Goal: Transaction & Acquisition: Obtain resource

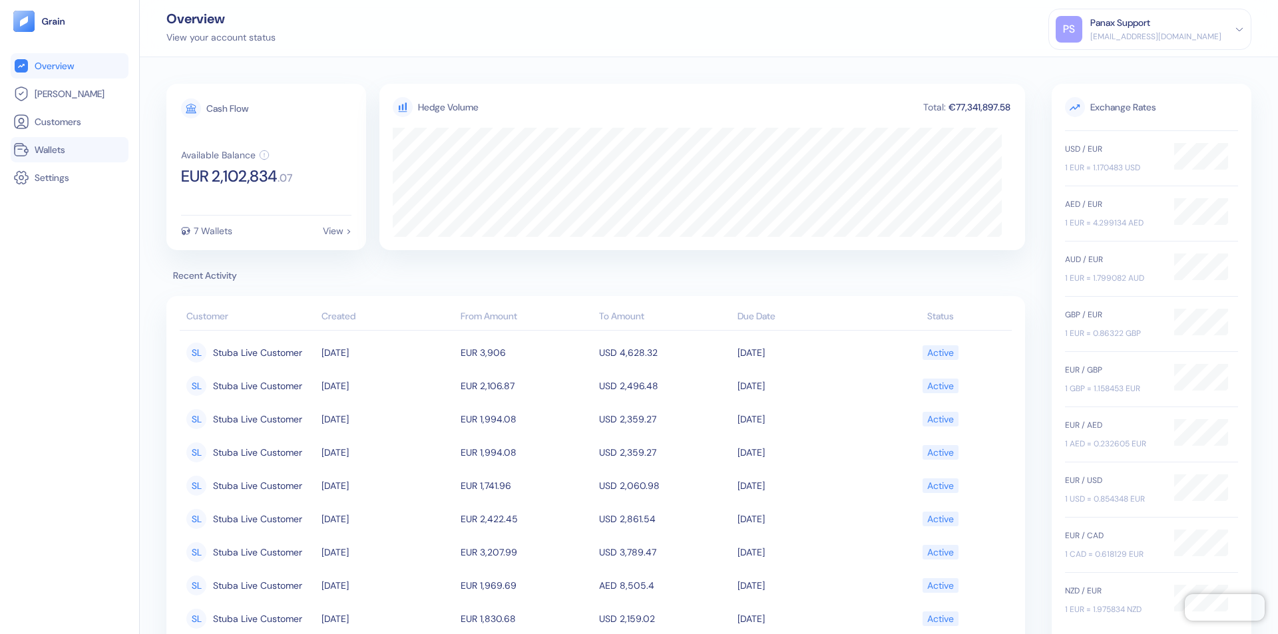
click at [69, 150] on link "Wallets" at bounding box center [69, 150] width 113 height 16
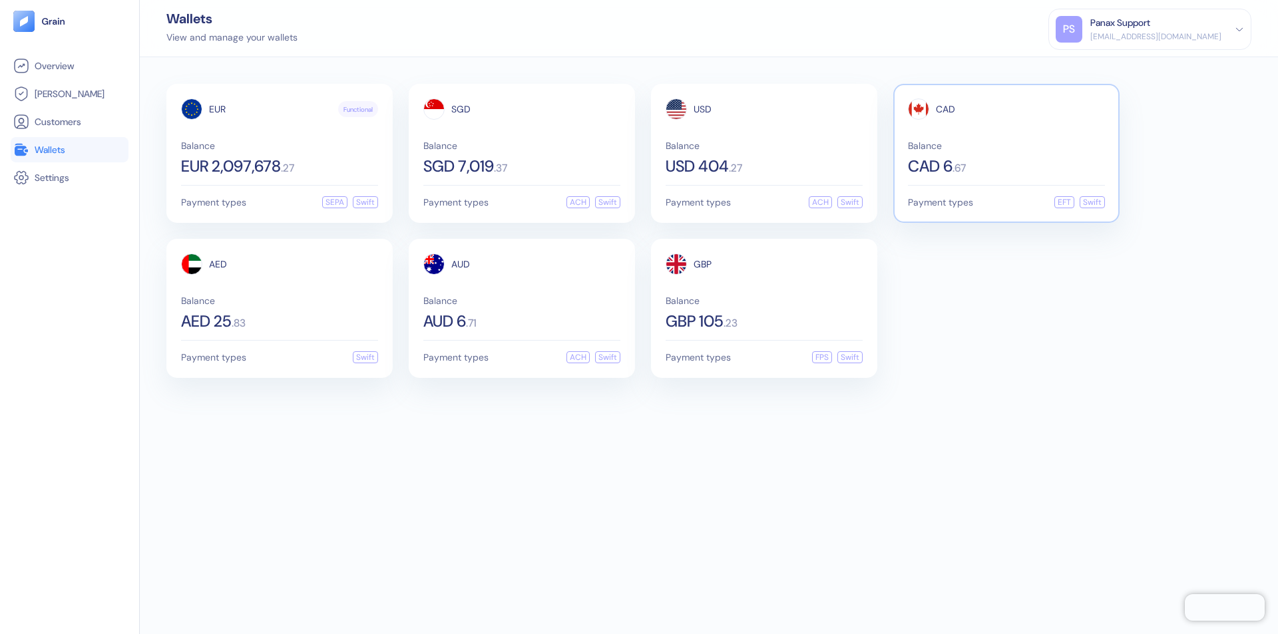
click at [945, 109] on span "CAD" at bounding box center [945, 109] width 19 height 9
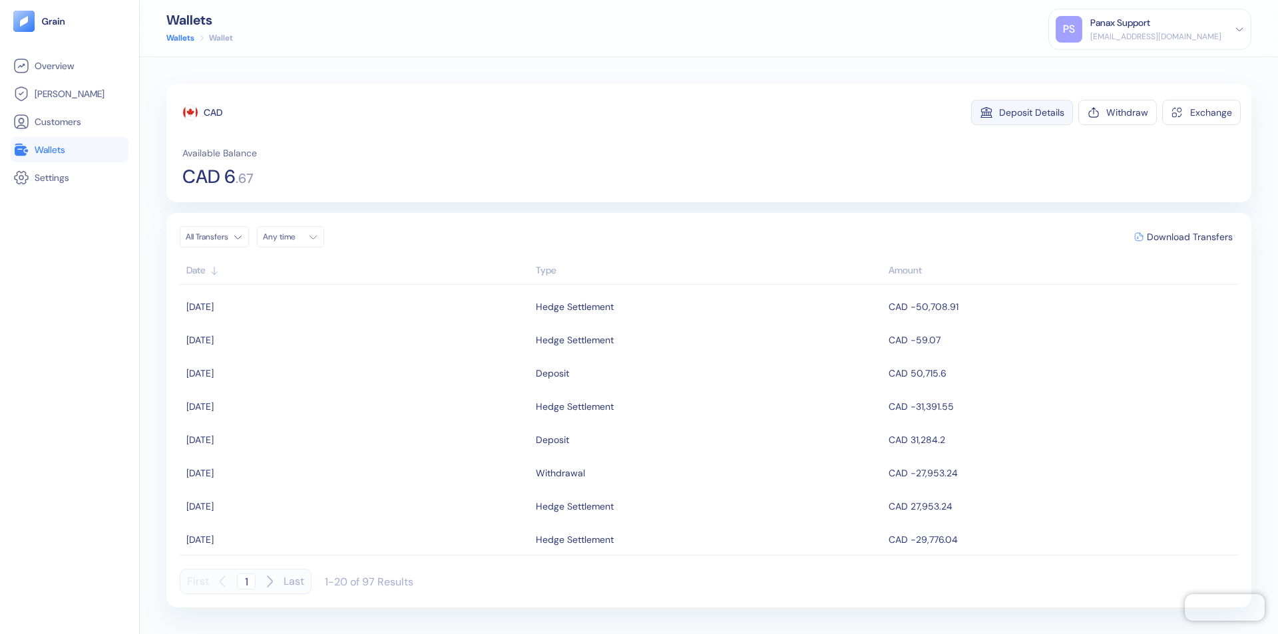
click at [1032, 113] on div "Deposit Details" at bounding box center [1031, 112] width 65 height 9
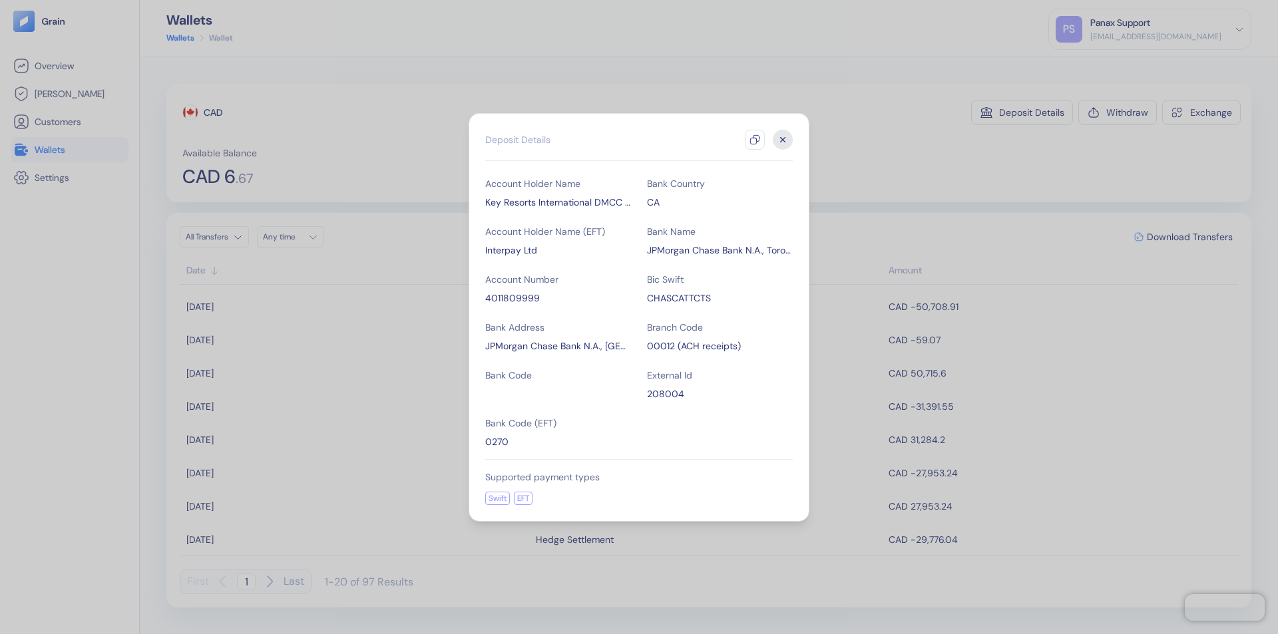
click at [755, 140] on icon "button" at bounding box center [755, 139] width 11 height 11
click at [783, 140] on icon "button" at bounding box center [783, 139] width 5 height 5
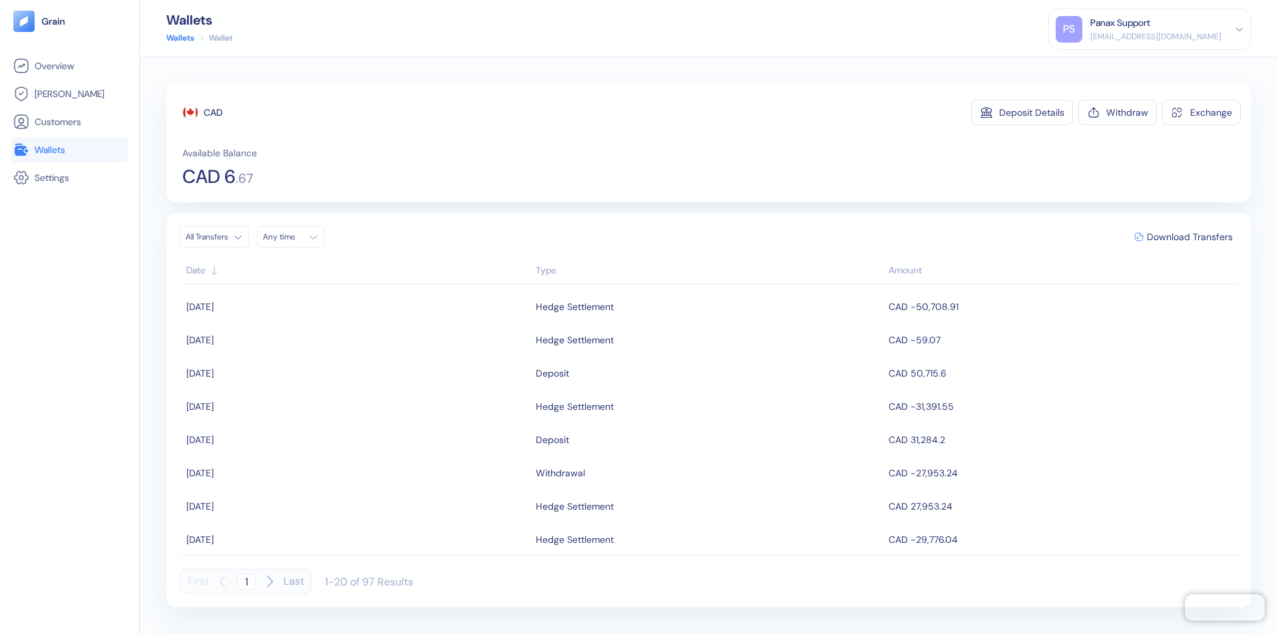
click at [294, 237] on div "Any time" at bounding box center [283, 237] width 40 height 11
click at [357, 343] on button "16" at bounding box center [357, 343] width 16 height 16
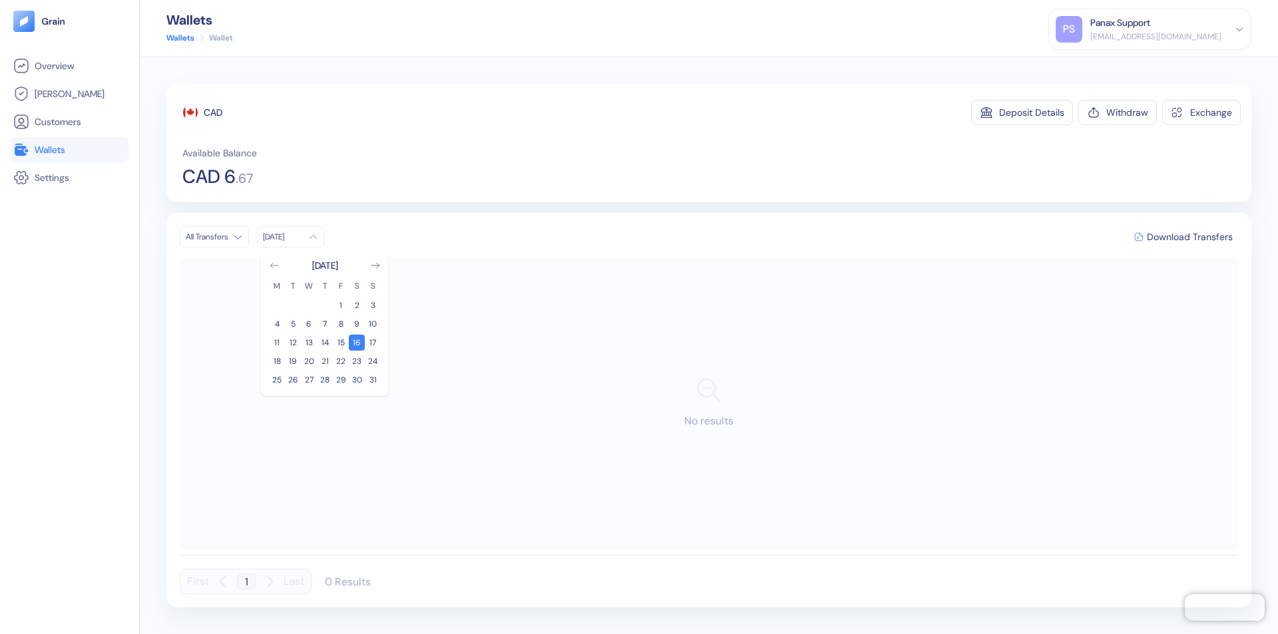
click at [274, 266] on icon "Go to previous month" at bounding box center [273, 265] width 7 height 5
click at [325, 343] on button "17" at bounding box center [325, 343] width 16 height 16
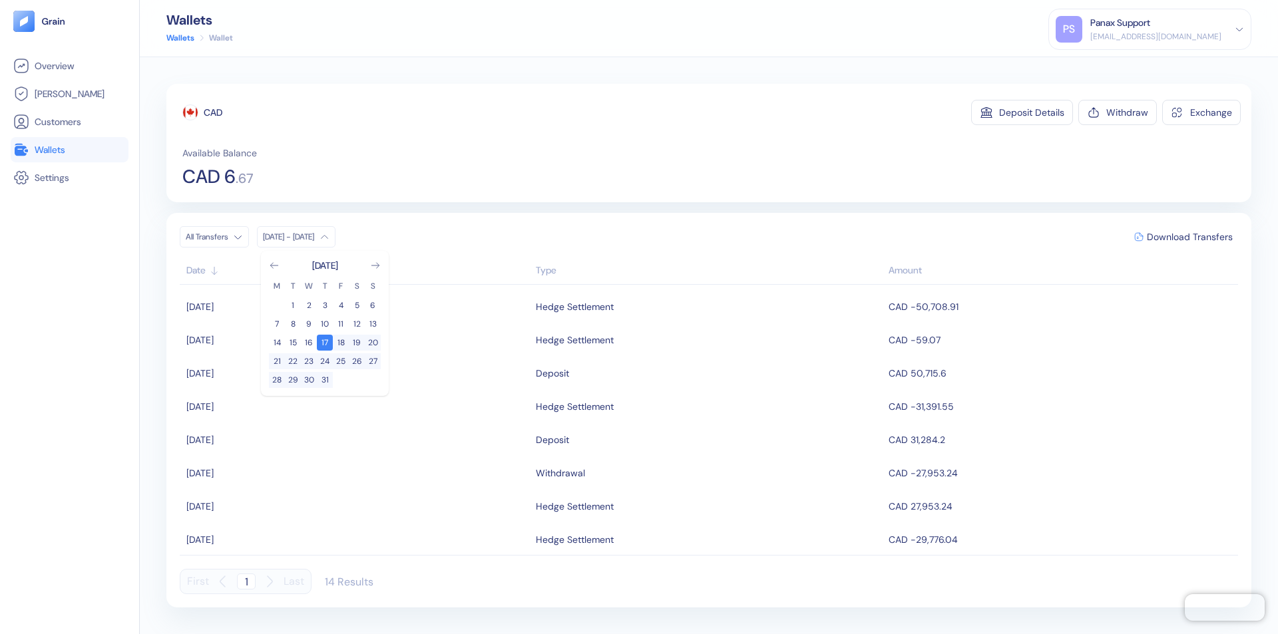
click at [213, 113] on div "CAD" at bounding box center [213, 112] width 19 height 13
click at [1190, 237] on span "Download Transfers" at bounding box center [1190, 236] width 86 height 9
click at [69, 150] on link "Wallets" at bounding box center [69, 150] width 113 height 16
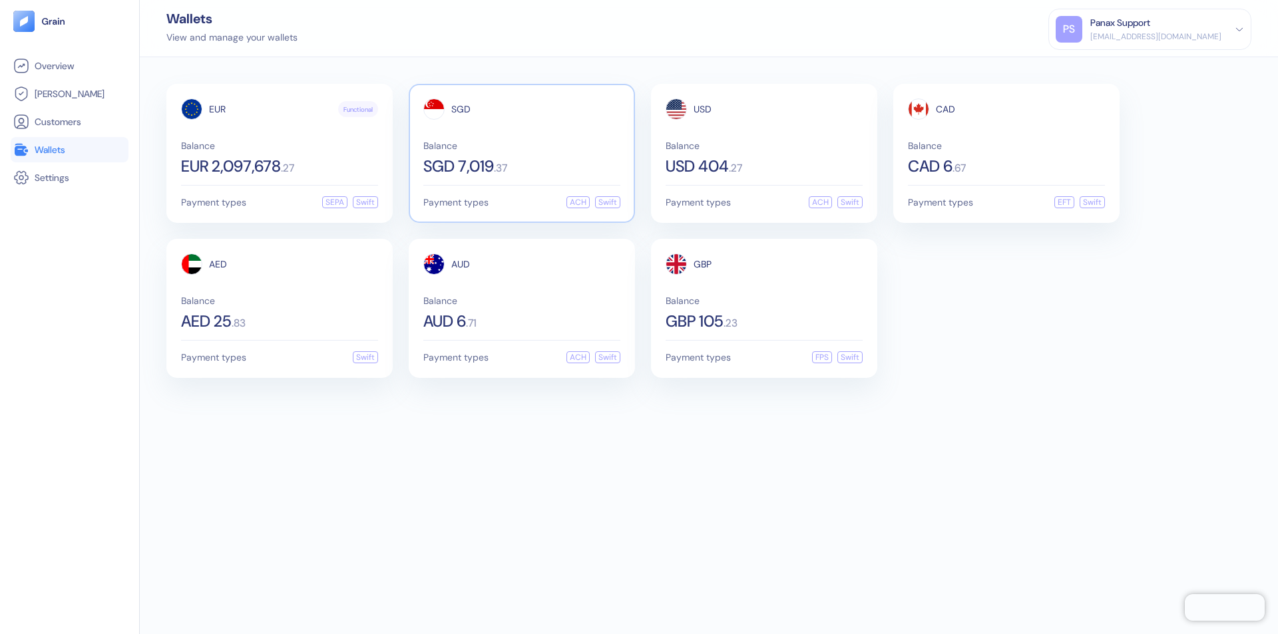
click at [461, 109] on span "SGD" at bounding box center [460, 109] width 19 height 9
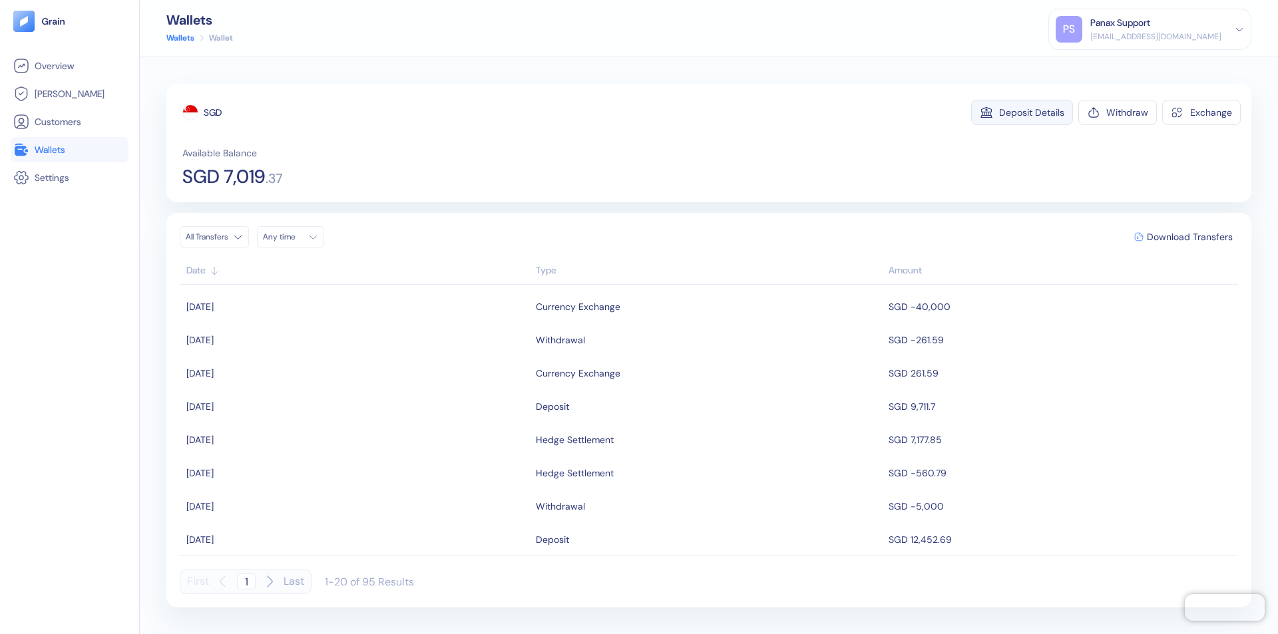
click at [1032, 113] on div "Deposit Details" at bounding box center [1031, 112] width 65 height 9
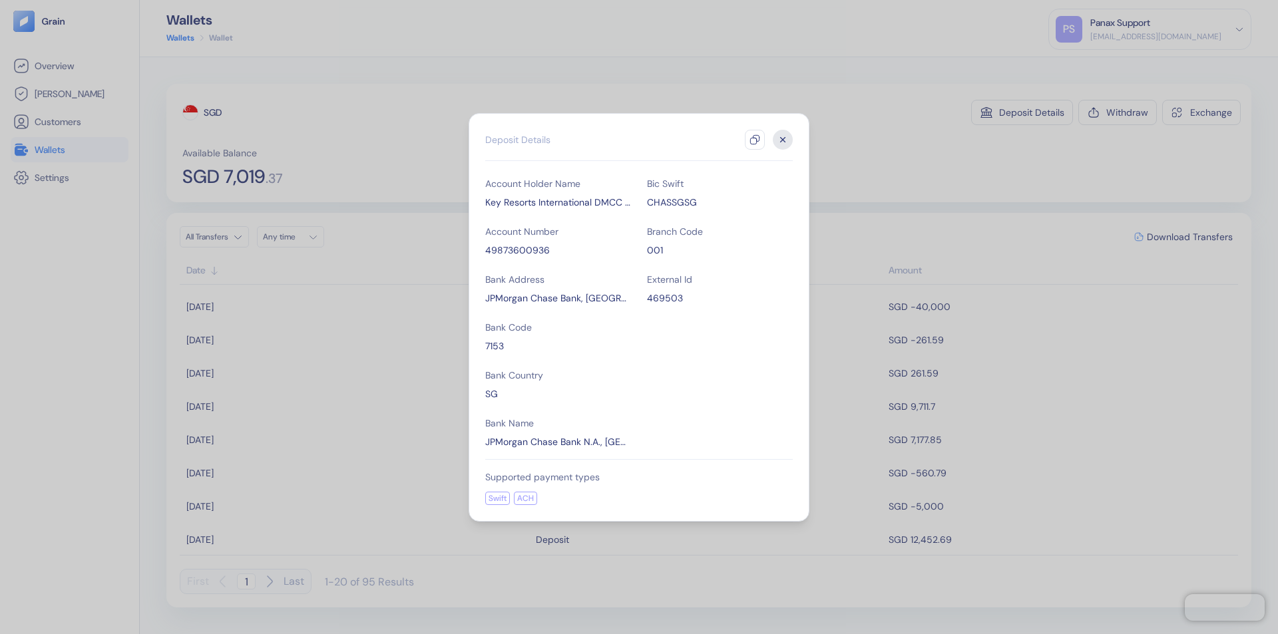
click at [755, 140] on icon "button" at bounding box center [755, 139] width 11 height 11
click at [783, 140] on icon "button" at bounding box center [783, 139] width 5 height 5
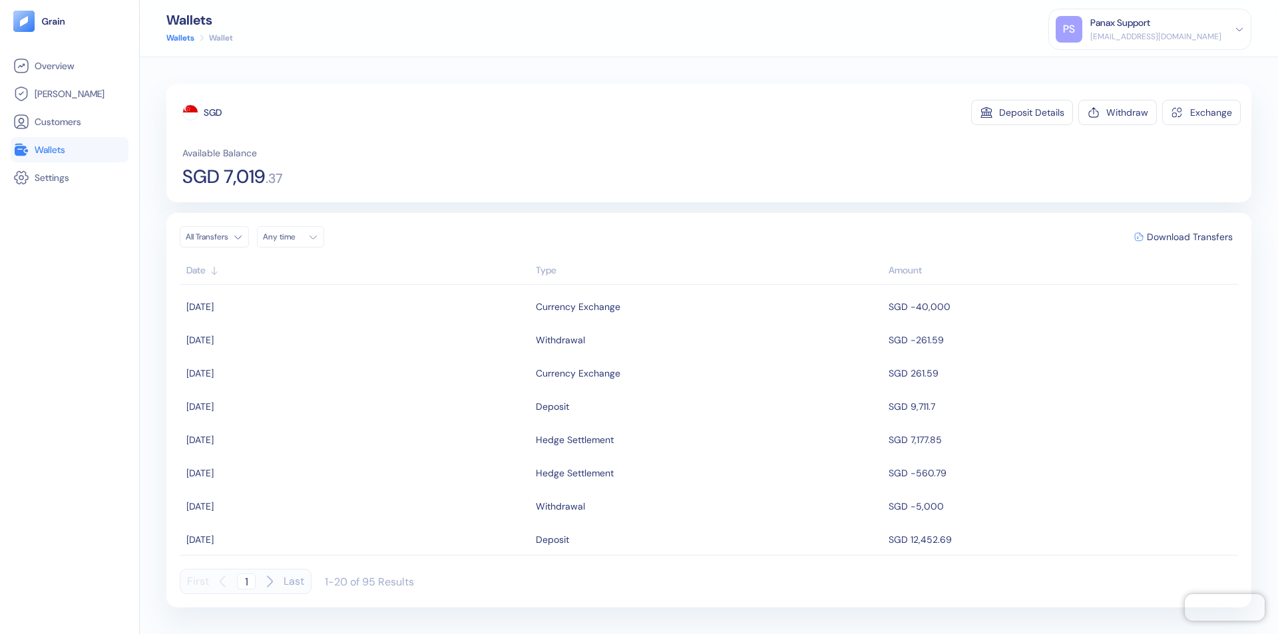
click at [294, 237] on div "Any time" at bounding box center [283, 237] width 40 height 11
click at [357, 343] on button "16" at bounding box center [357, 343] width 16 height 16
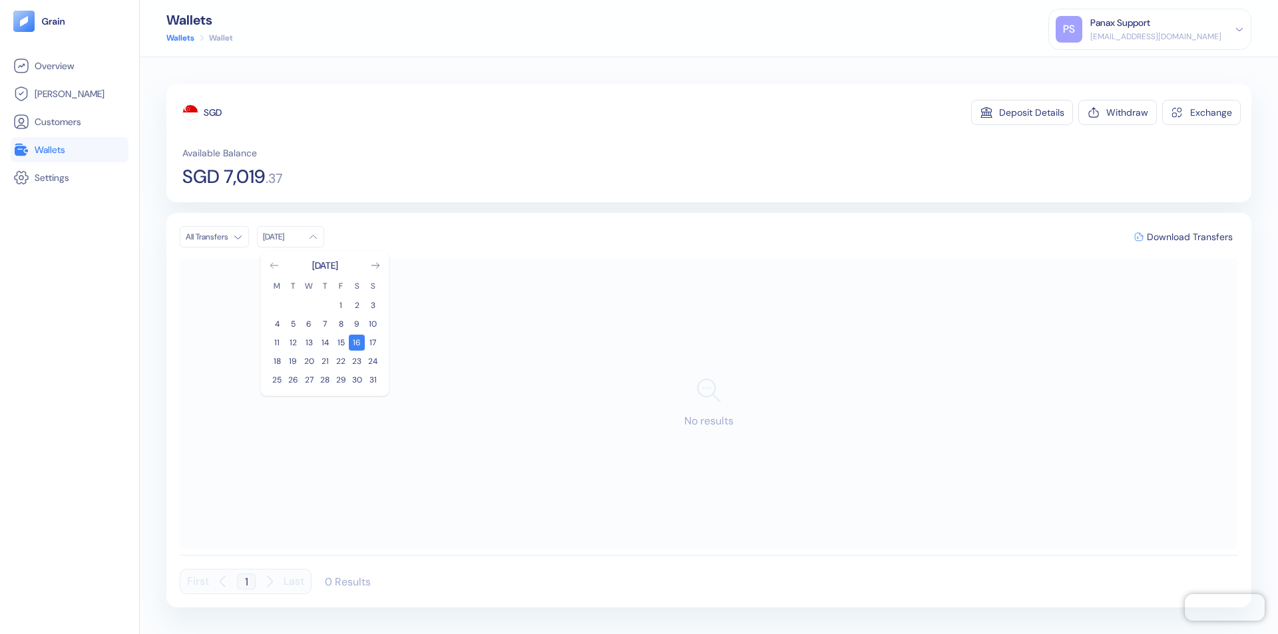
click at [274, 266] on icon "Go to previous month" at bounding box center [273, 265] width 7 height 5
click at [325, 343] on button "17" at bounding box center [325, 343] width 16 height 16
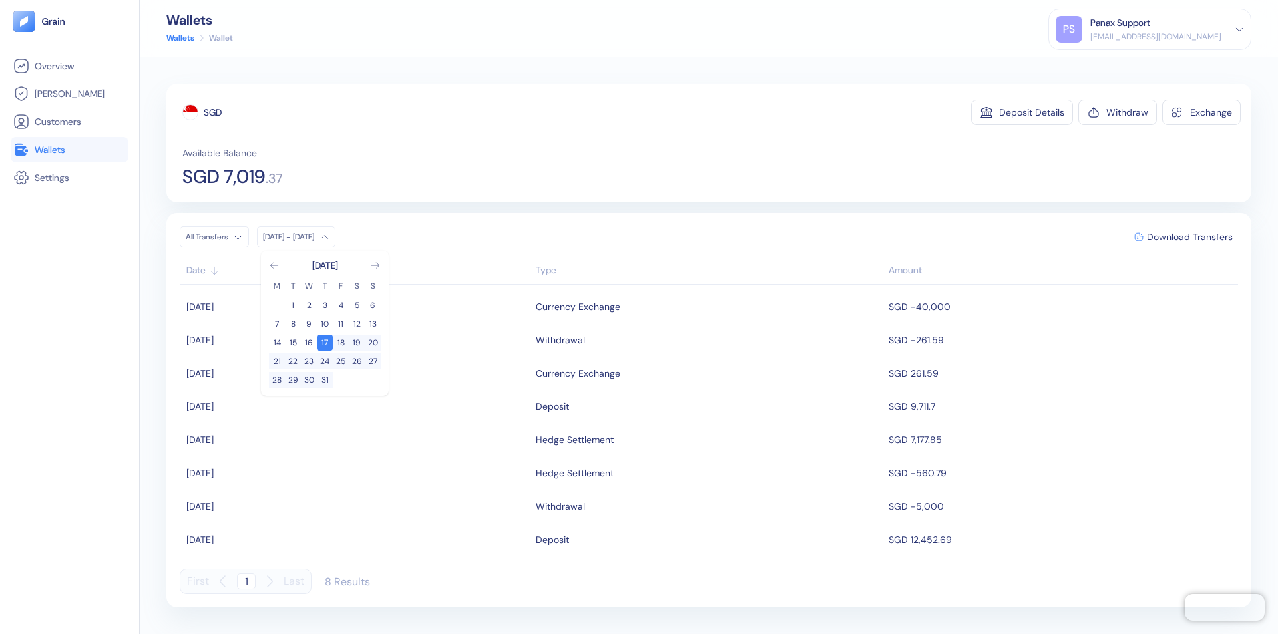
click at [213, 113] on div "SGD" at bounding box center [213, 112] width 18 height 13
click at [1190, 237] on span "Download Transfers" at bounding box center [1190, 236] width 86 height 9
click at [69, 150] on link "Wallets" at bounding box center [69, 150] width 113 height 16
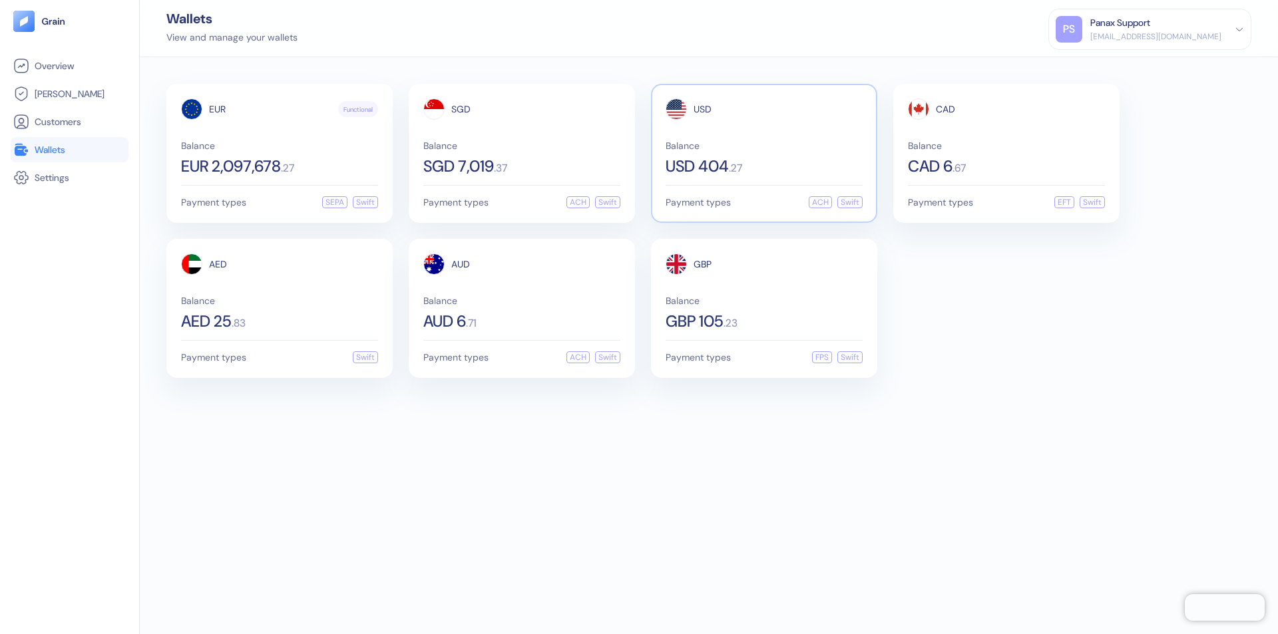
click at [702, 109] on span "USD" at bounding box center [703, 109] width 18 height 9
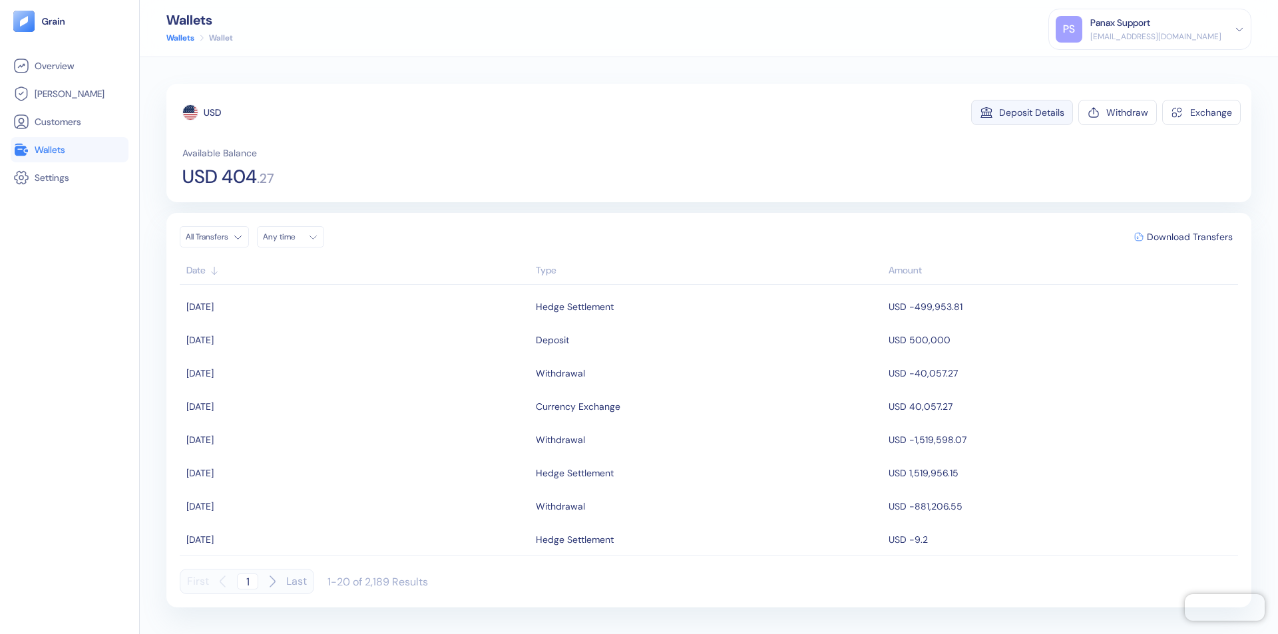
click at [1032, 113] on div "Deposit Details" at bounding box center [1031, 112] width 65 height 9
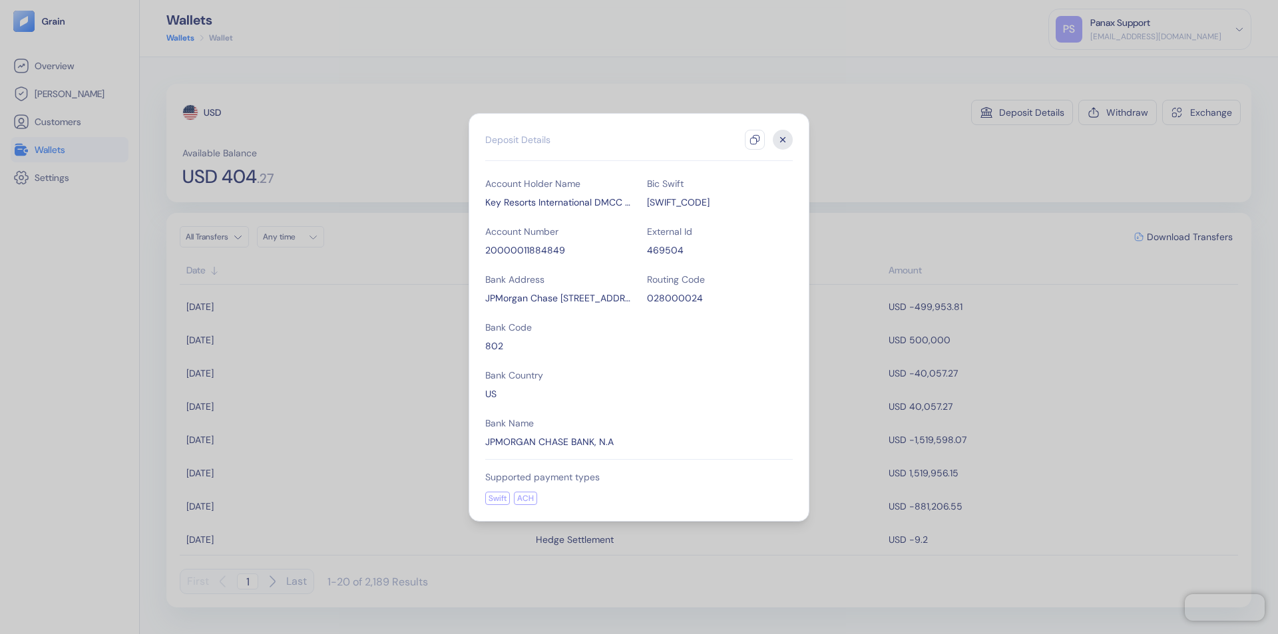
click at [755, 140] on icon "button" at bounding box center [755, 139] width 11 height 11
click at [783, 140] on icon "button" at bounding box center [783, 139] width 5 height 5
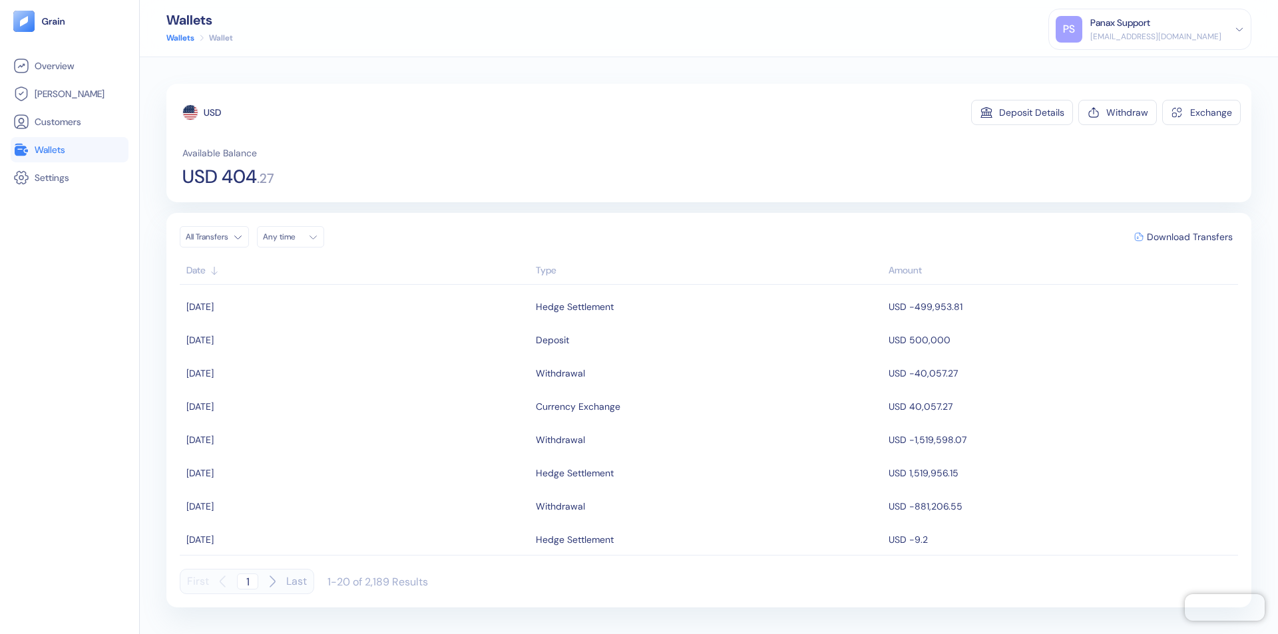
click at [294, 237] on div "Any time" at bounding box center [283, 237] width 40 height 11
click at [357, 343] on button "16" at bounding box center [357, 343] width 16 height 16
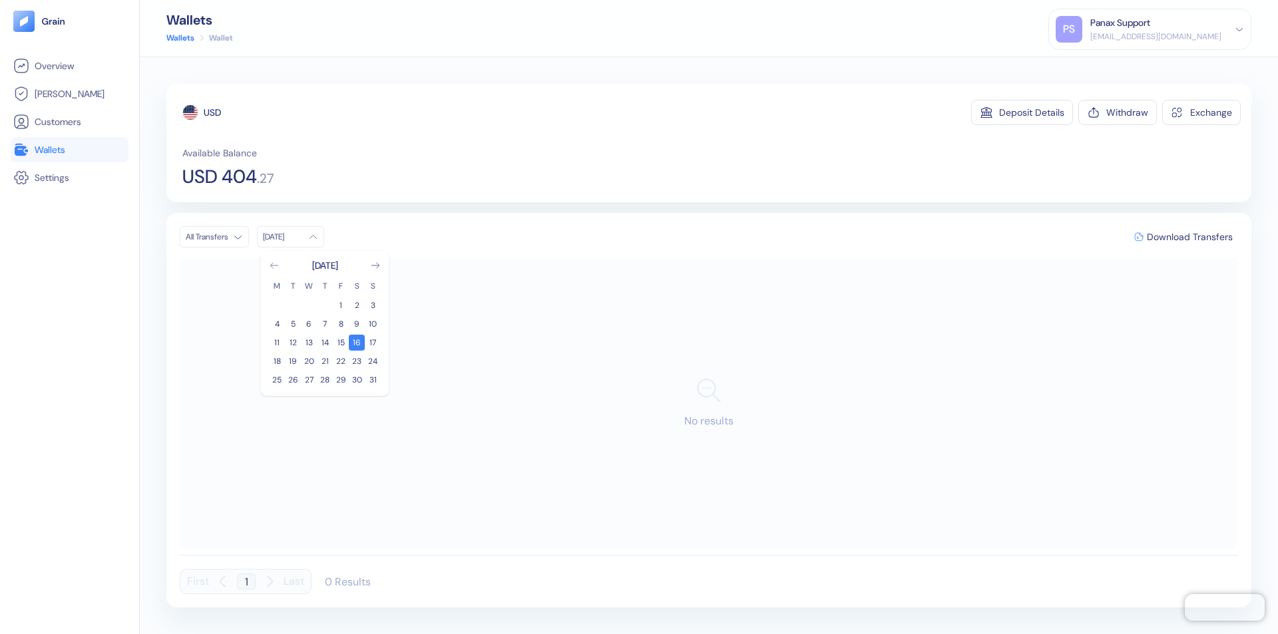
click at [274, 266] on icon "Go to previous month" at bounding box center [273, 265] width 7 height 5
click at [325, 343] on button "17" at bounding box center [325, 343] width 16 height 16
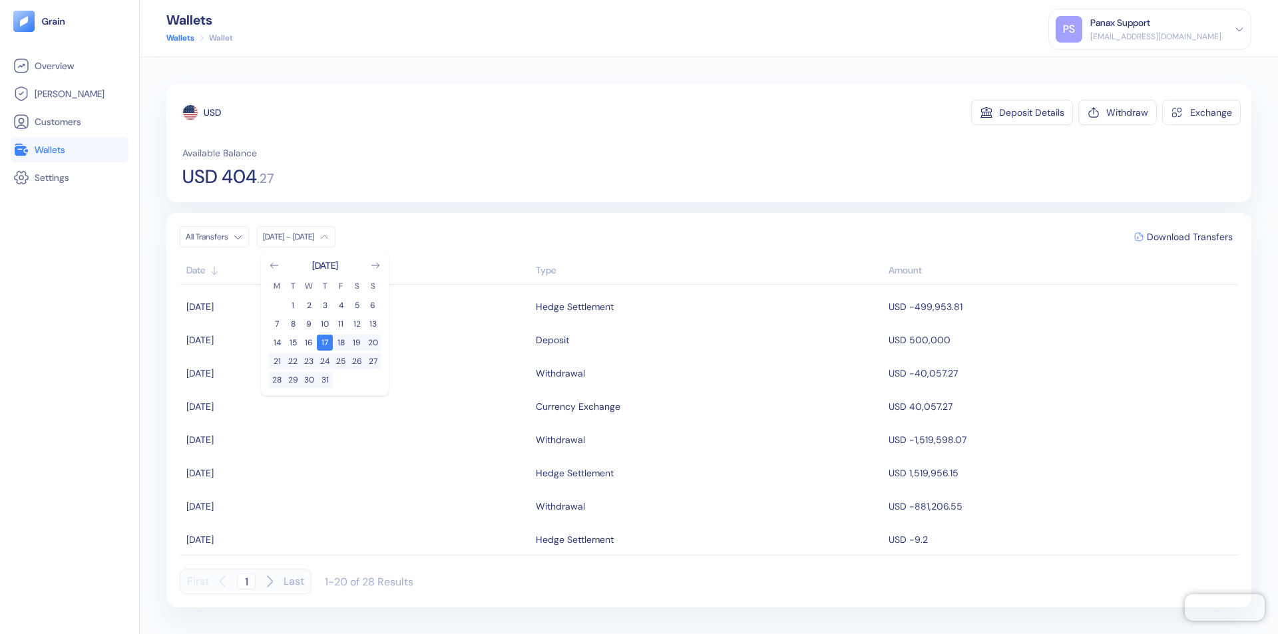
click at [212, 113] on div "USD" at bounding box center [212, 112] width 17 height 13
click at [1190, 237] on span "Download Transfers" at bounding box center [1190, 236] width 86 height 9
click at [69, 150] on link "Wallets" at bounding box center [69, 150] width 113 height 16
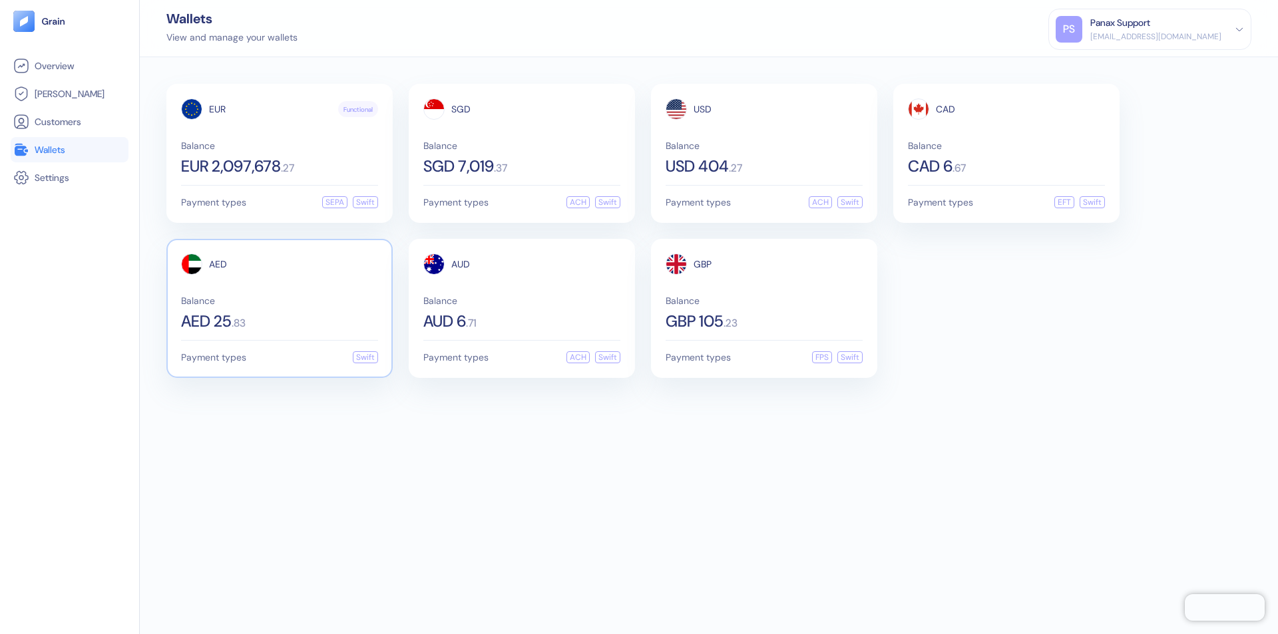
click at [218, 264] on span "AED" at bounding box center [218, 264] width 18 height 9
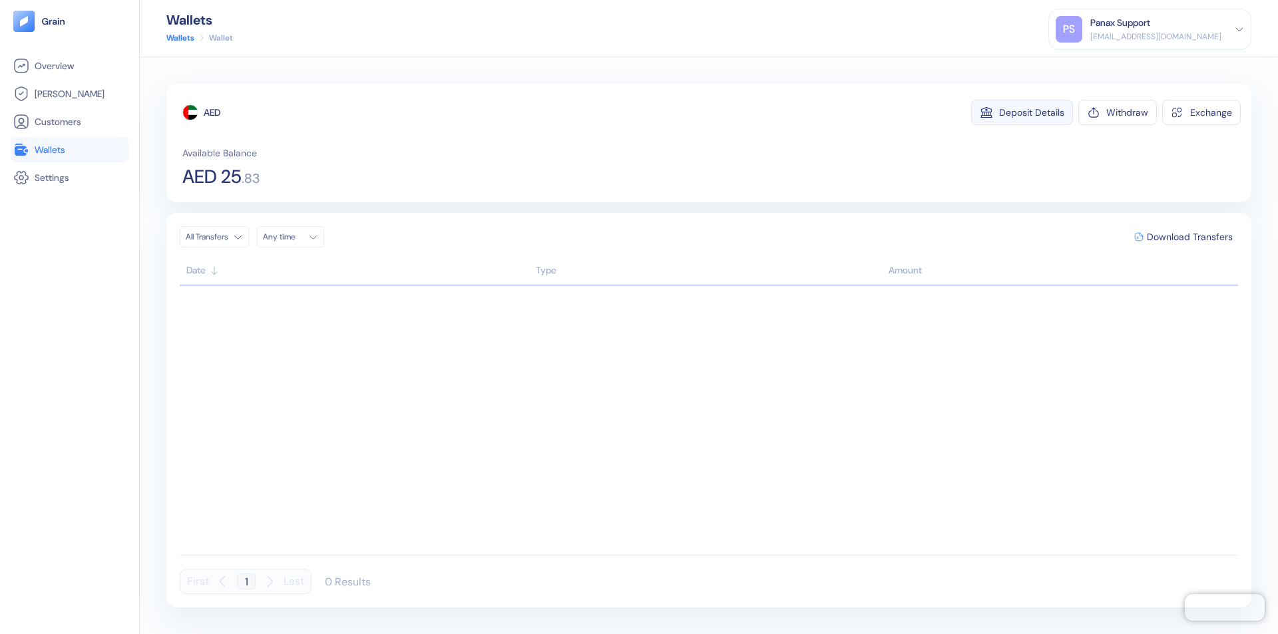
click at [1032, 113] on div "Deposit Details" at bounding box center [1031, 112] width 65 height 9
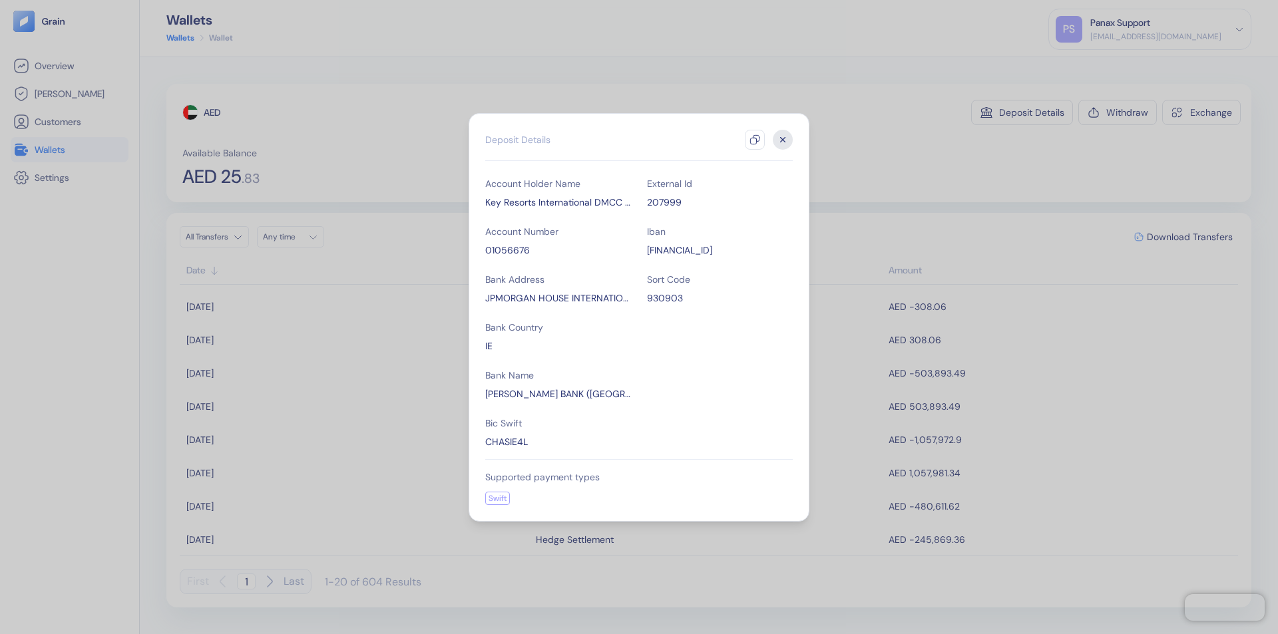
click at [755, 140] on icon "button" at bounding box center [755, 139] width 11 height 11
click at [783, 140] on icon "button" at bounding box center [783, 139] width 5 height 5
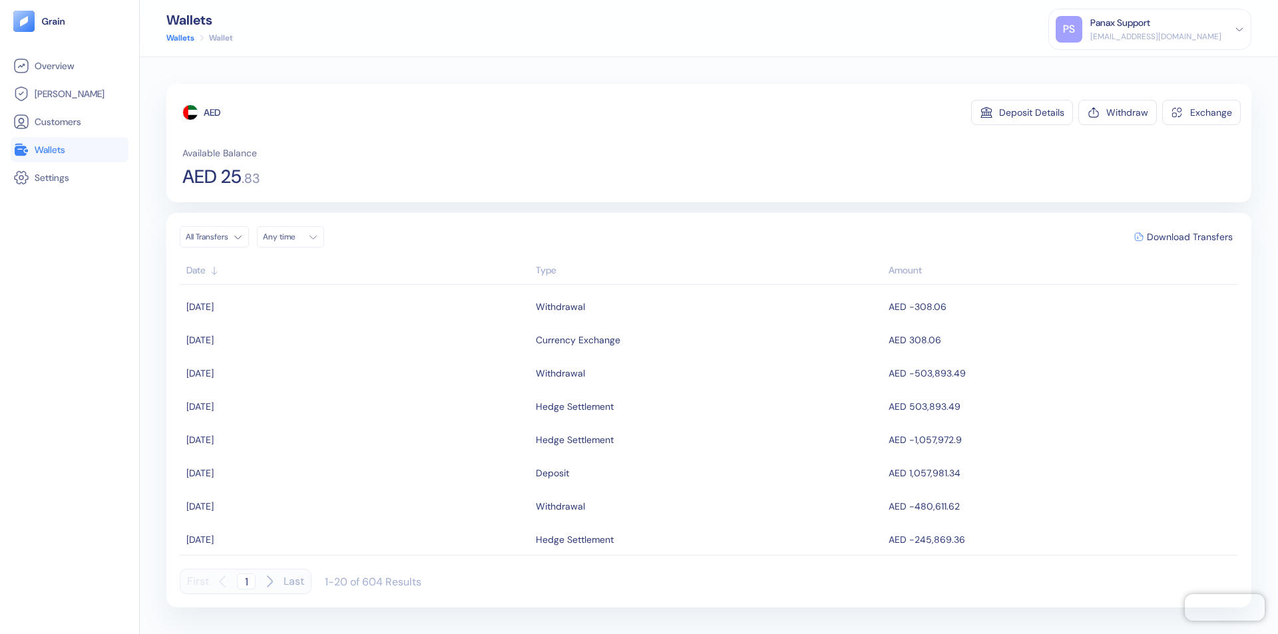
click at [294, 237] on div "Any time" at bounding box center [283, 237] width 40 height 11
click at [357, 343] on button "16" at bounding box center [357, 343] width 16 height 16
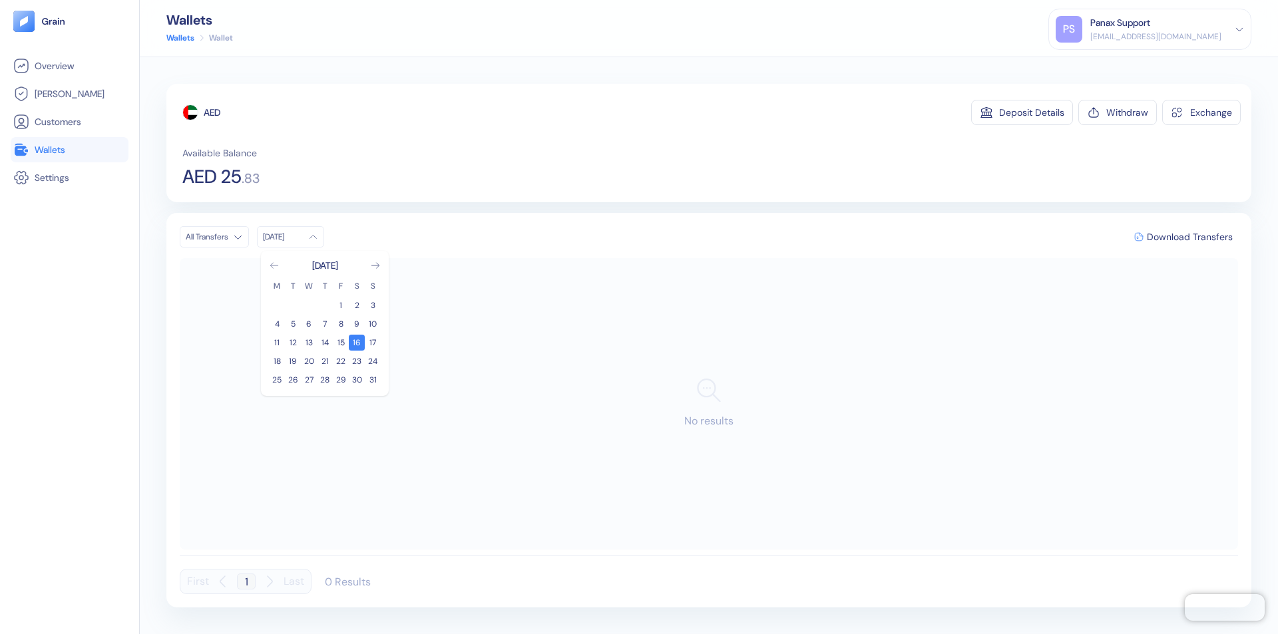
click at [274, 266] on icon "Go to previous month" at bounding box center [273, 265] width 7 height 5
click at [325, 343] on button "17" at bounding box center [325, 343] width 16 height 16
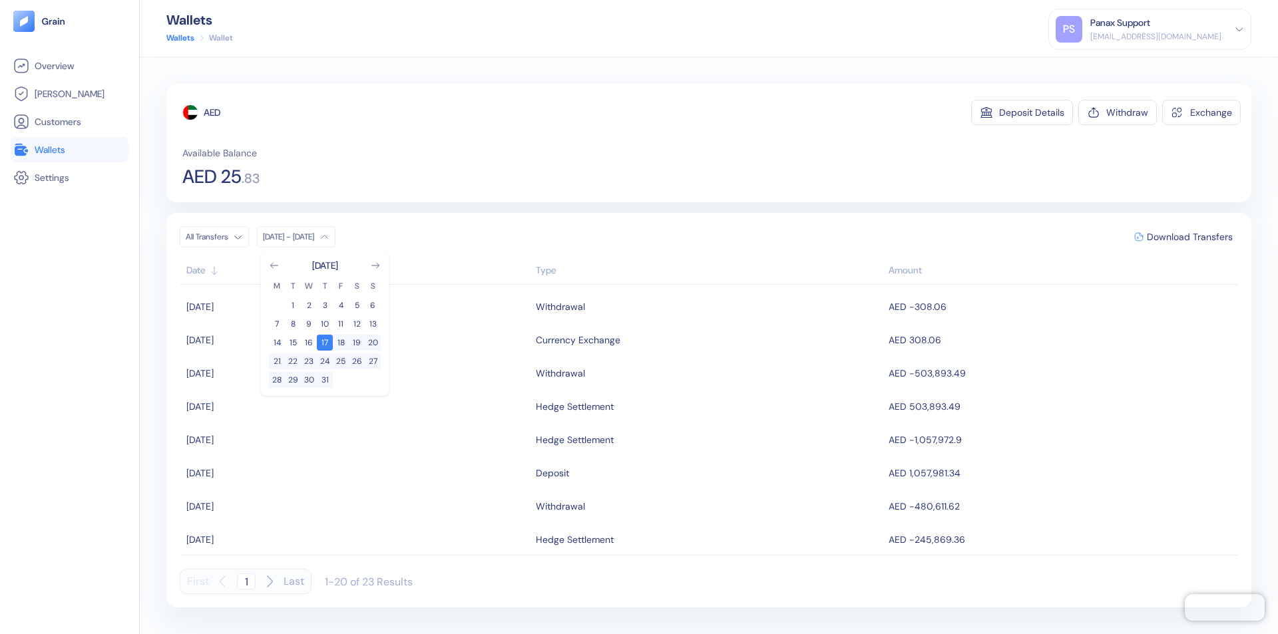
click at [212, 113] on div "AED" at bounding box center [212, 112] width 17 height 13
click at [1190, 237] on span "Download Transfers" at bounding box center [1190, 236] width 86 height 9
click at [69, 150] on link "Wallets" at bounding box center [69, 150] width 113 height 16
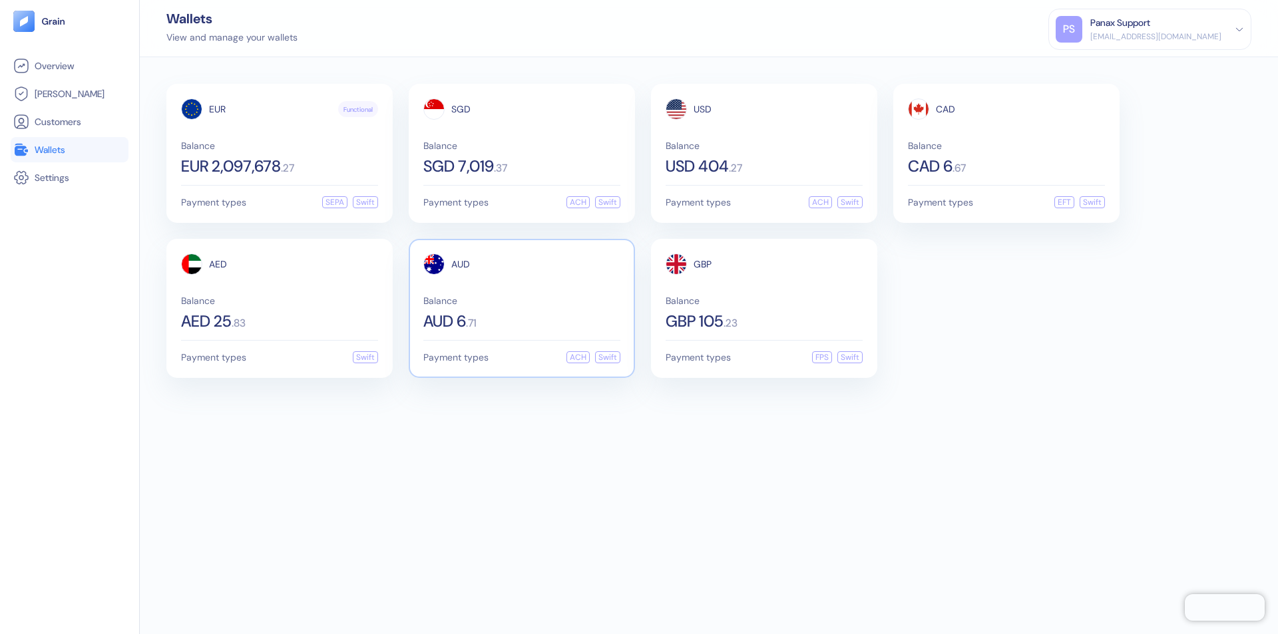
click at [461, 264] on span "AUD" at bounding box center [460, 264] width 19 height 9
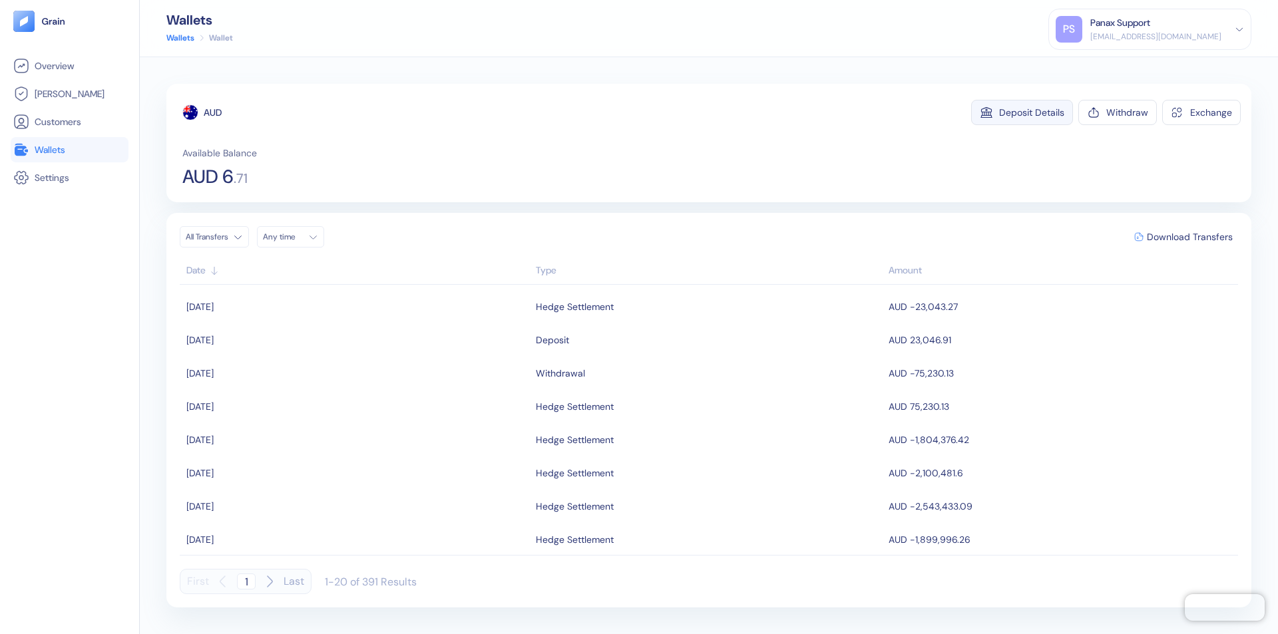
click at [1032, 113] on div "Deposit Details" at bounding box center [1031, 112] width 65 height 9
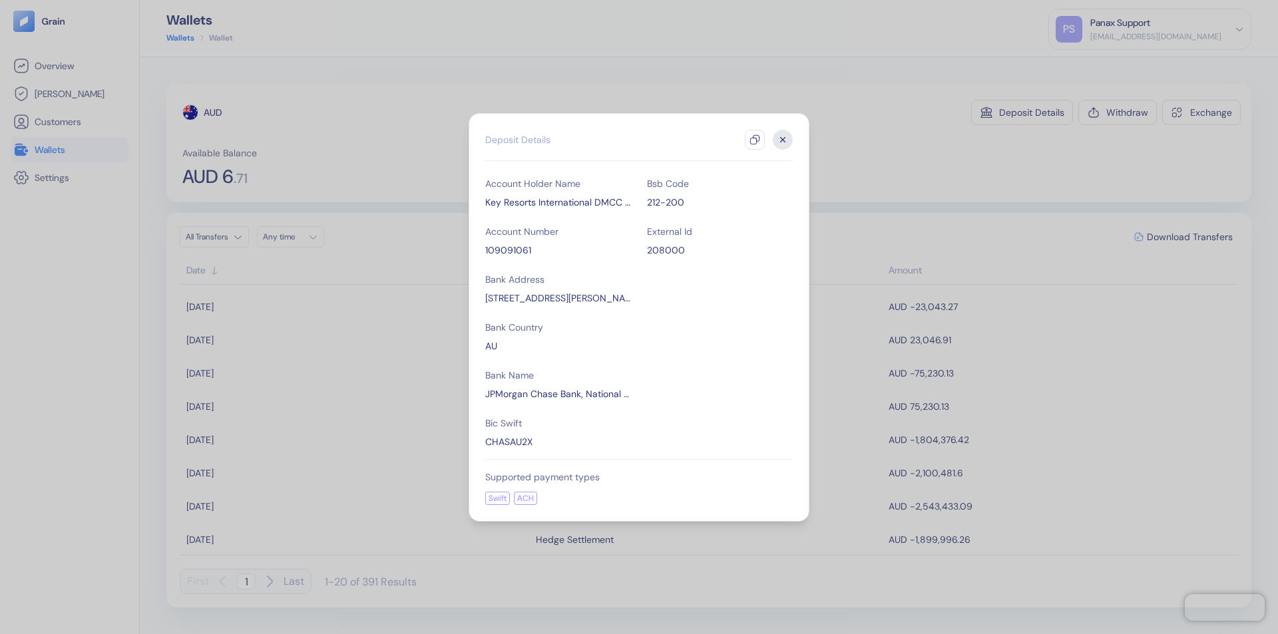
click at [755, 140] on icon "button" at bounding box center [755, 139] width 11 height 11
click at [783, 140] on icon "button" at bounding box center [783, 139] width 5 height 5
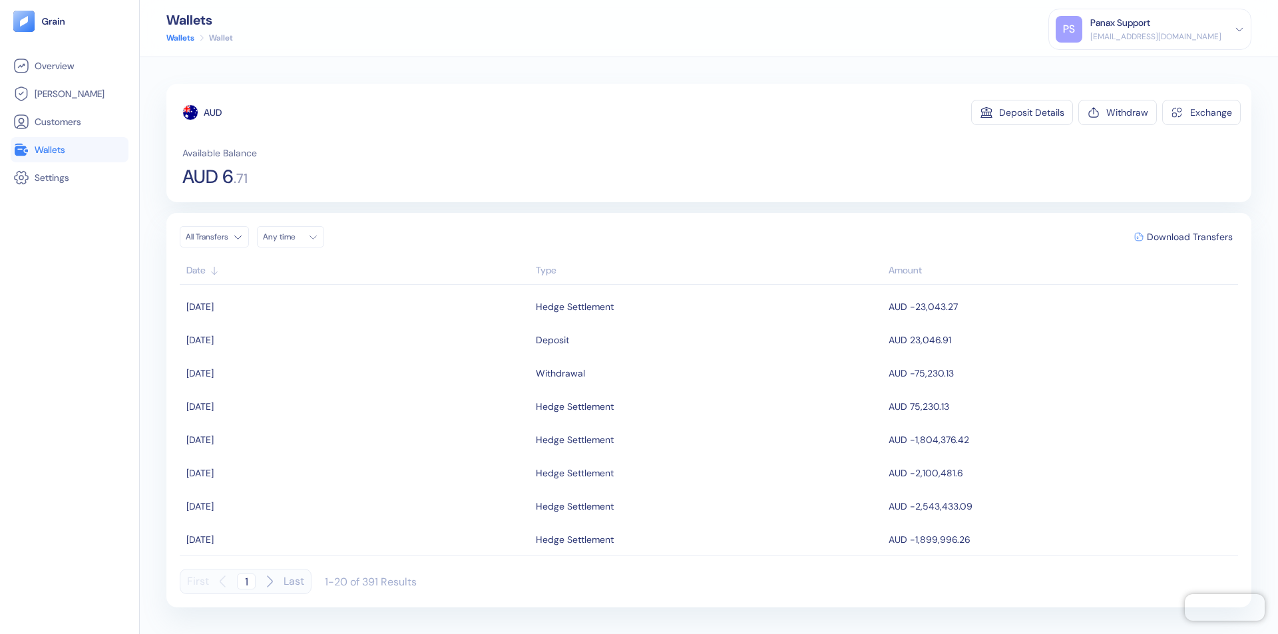
click at [294, 237] on div "Any time" at bounding box center [283, 237] width 40 height 11
click at [357, 343] on button "16" at bounding box center [357, 343] width 16 height 16
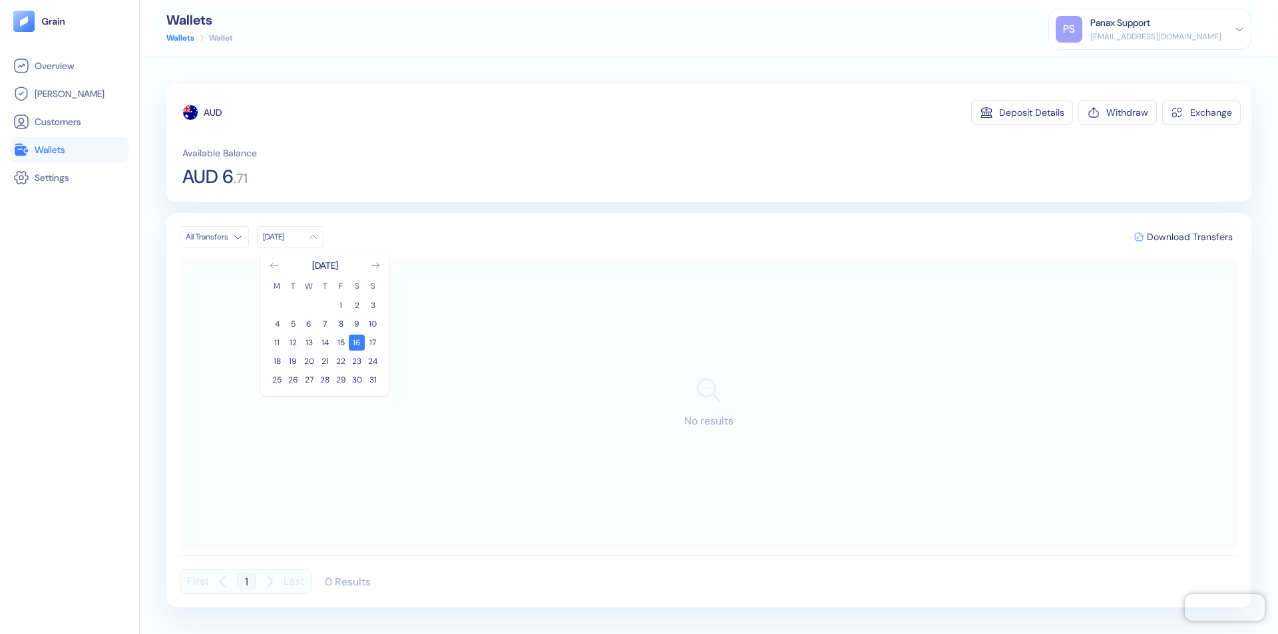
click at [274, 266] on icon "Go to previous month" at bounding box center [273, 265] width 7 height 5
click at [325, 343] on button "17" at bounding box center [325, 343] width 16 height 16
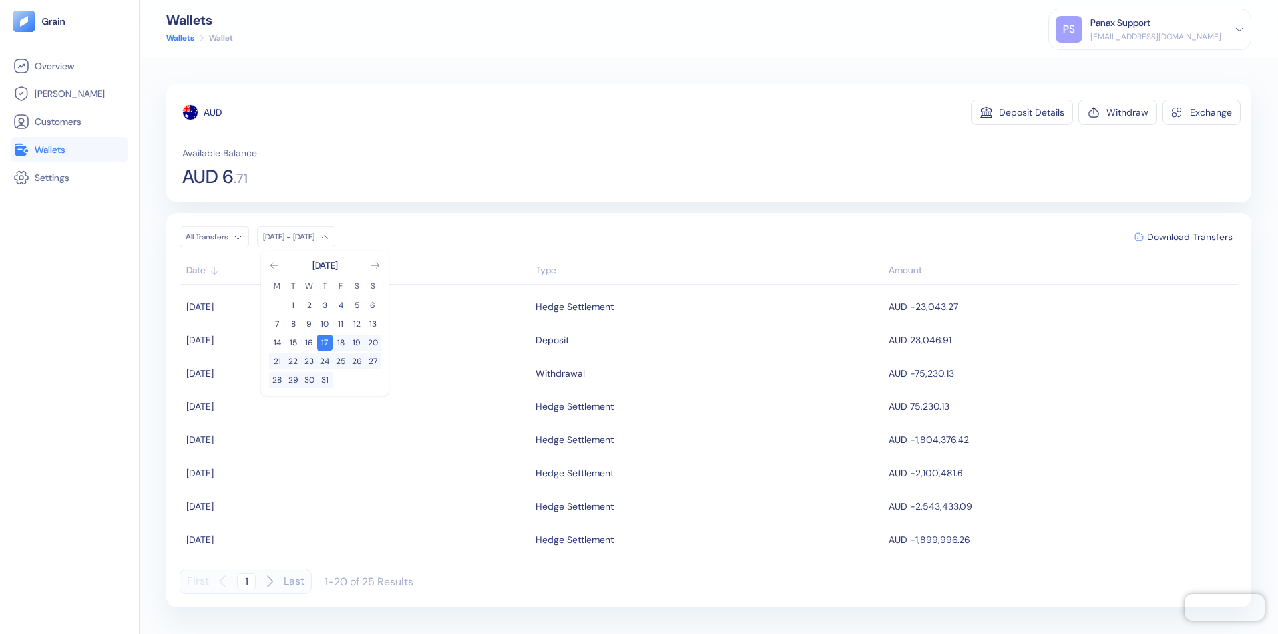
click at [213, 113] on div "AUD" at bounding box center [213, 112] width 18 height 13
click at [1190, 237] on span "Download Transfers" at bounding box center [1190, 236] width 86 height 9
click at [69, 150] on link "Wallets" at bounding box center [69, 150] width 113 height 16
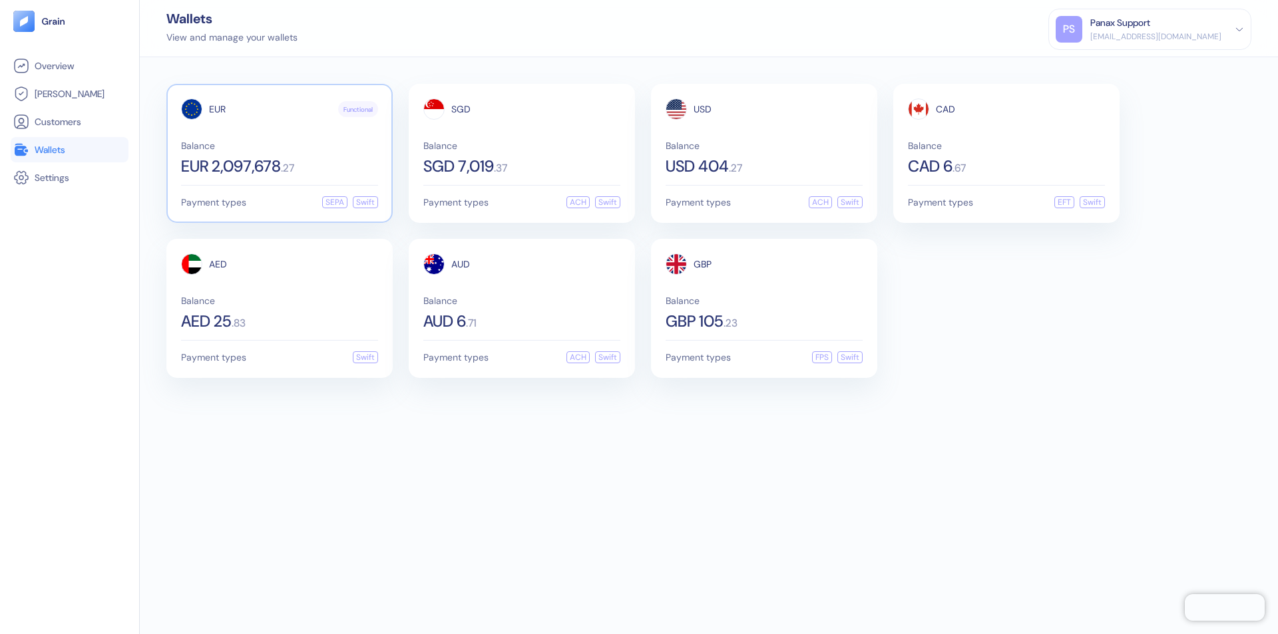
click at [217, 109] on span "EUR" at bounding box center [217, 109] width 17 height 9
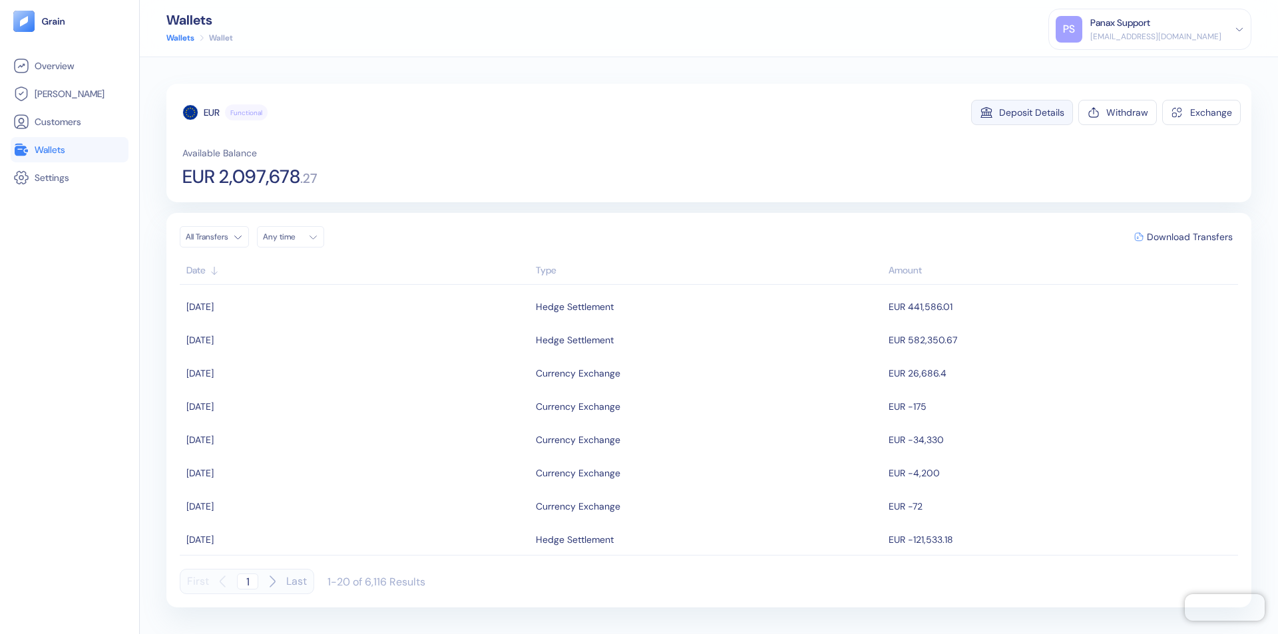
click at [1032, 113] on div "Deposit Details" at bounding box center [1031, 112] width 65 height 9
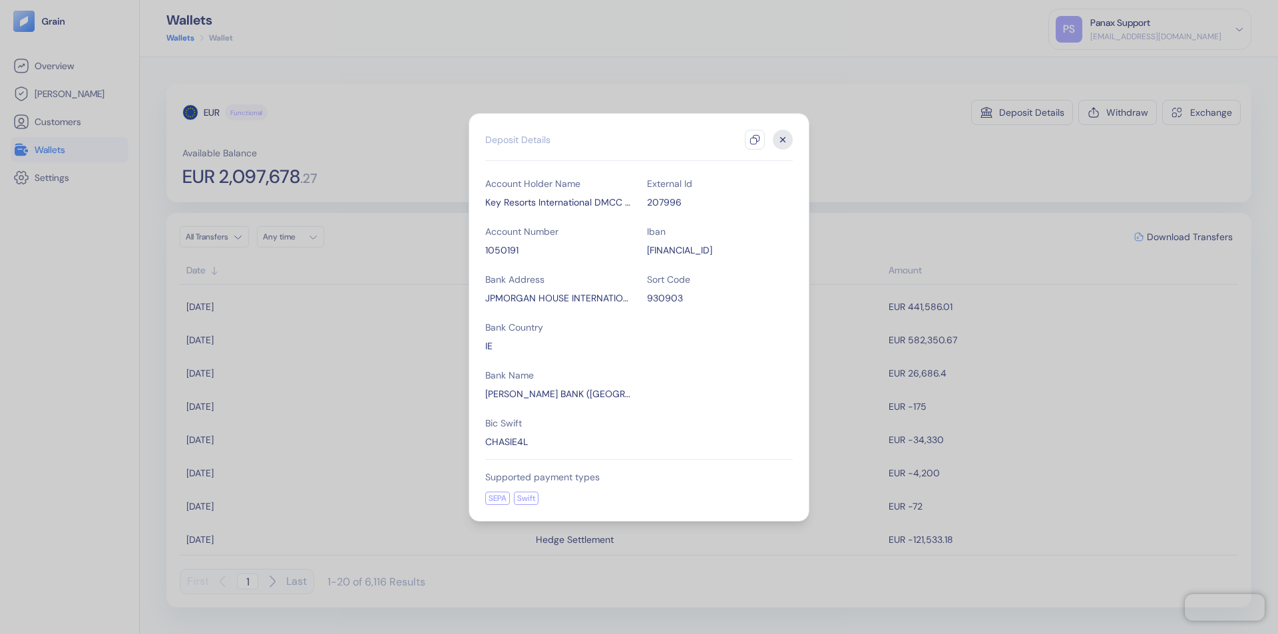
click at [755, 140] on icon "button" at bounding box center [755, 139] width 11 height 11
click at [783, 140] on icon "button" at bounding box center [783, 139] width 5 height 5
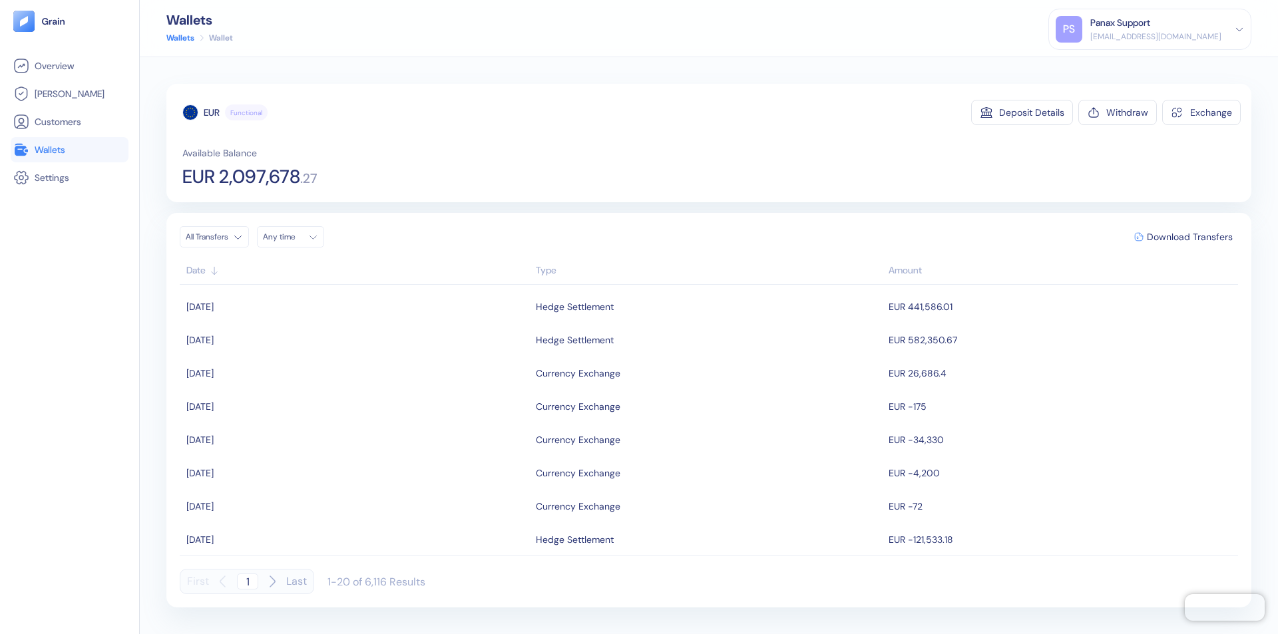
click at [294, 237] on div "Any time" at bounding box center [283, 237] width 40 height 11
click at [357, 343] on button "16" at bounding box center [357, 343] width 16 height 16
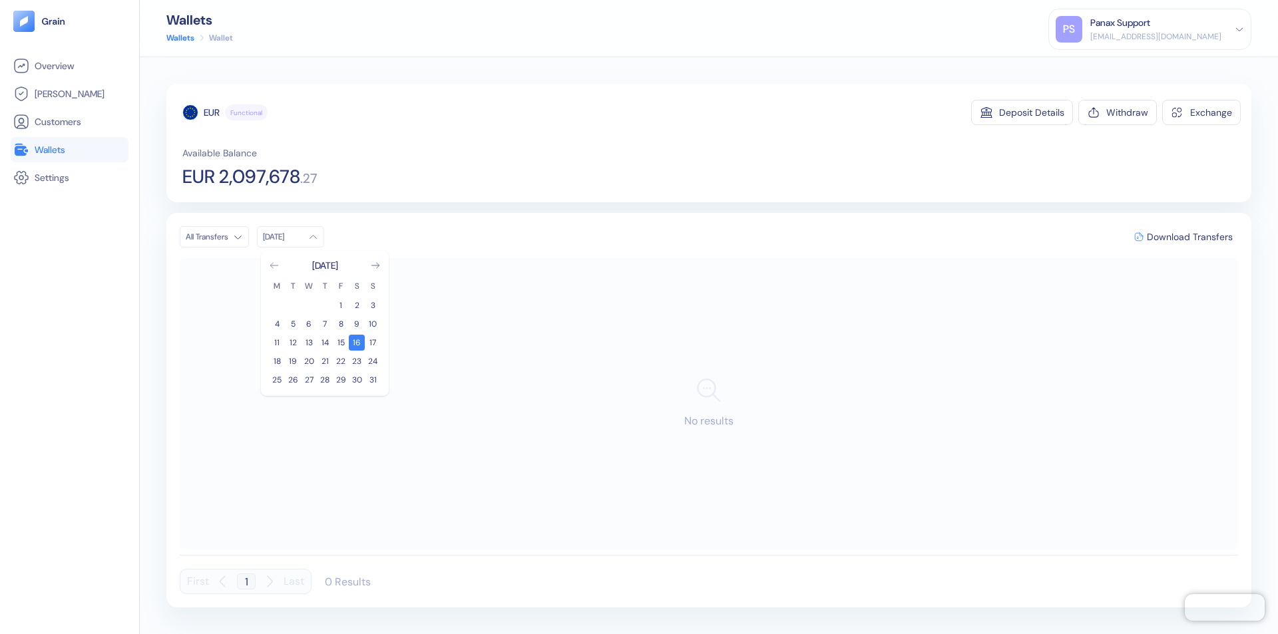
click at [274, 266] on icon "Go to previous month" at bounding box center [273, 265] width 7 height 5
click at [325, 343] on button "17" at bounding box center [325, 343] width 16 height 16
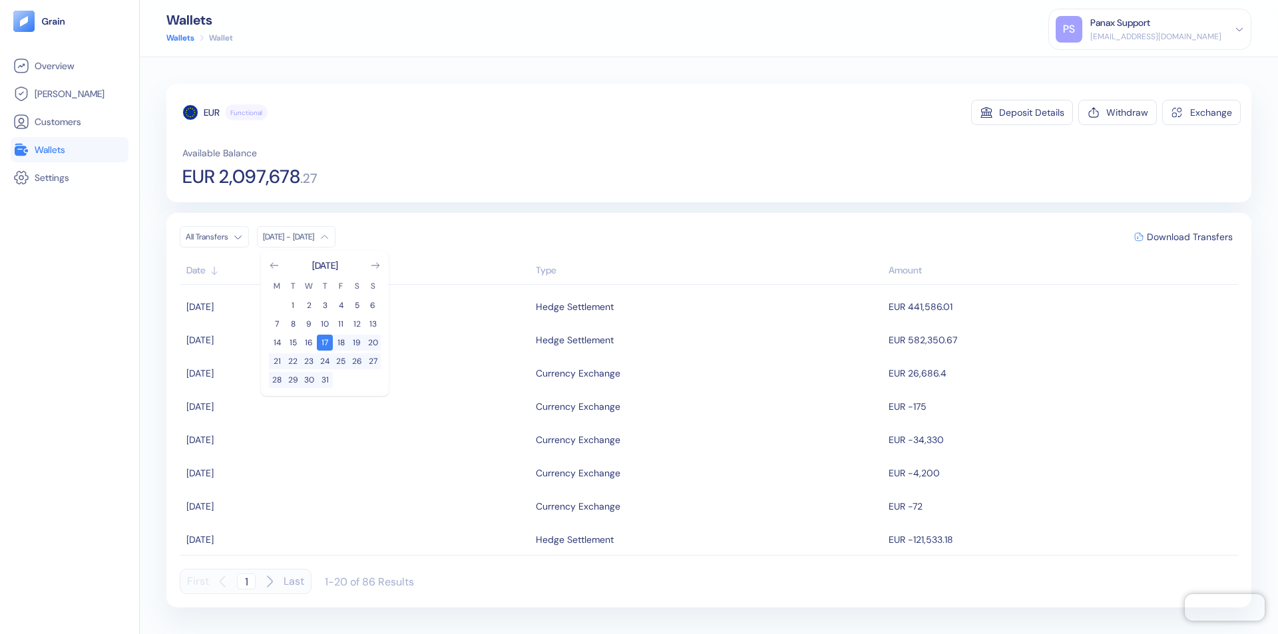
click at [212, 113] on div "EUR" at bounding box center [212, 112] width 16 height 13
click at [1190, 237] on span "Download Transfers" at bounding box center [1190, 236] width 86 height 9
click at [69, 150] on link "Wallets" at bounding box center [69, 150] width 113 height 16
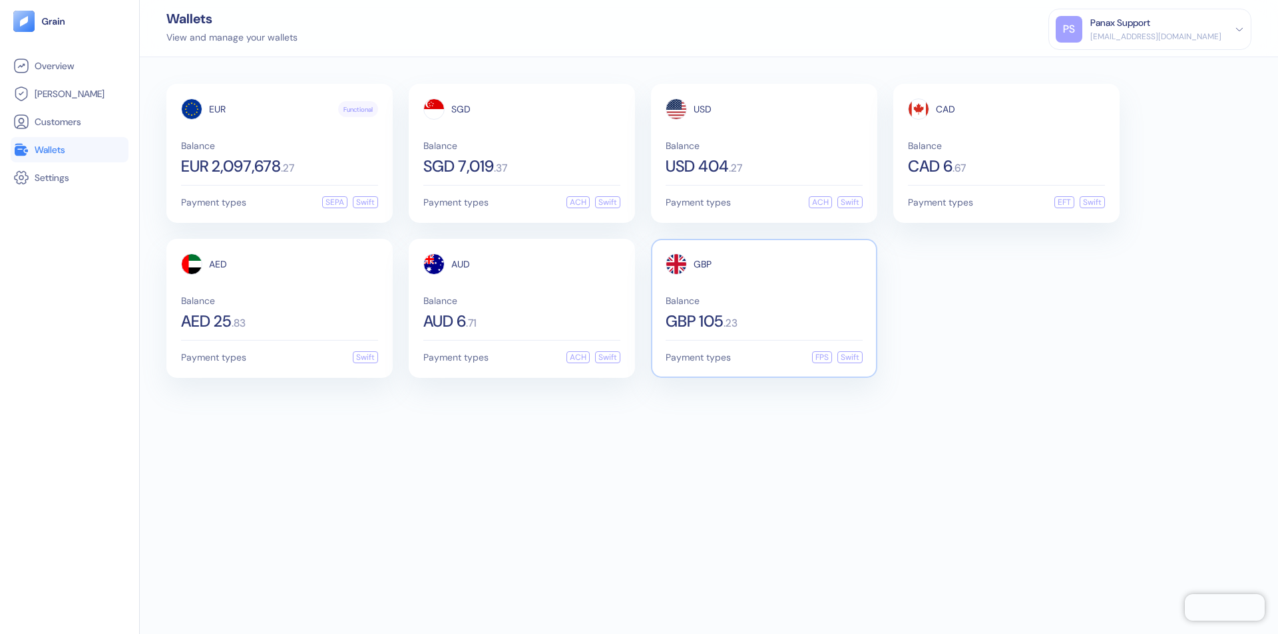
click at [702, 264] on span "GBP" at bounding box center [703, 264] width 18 height 9
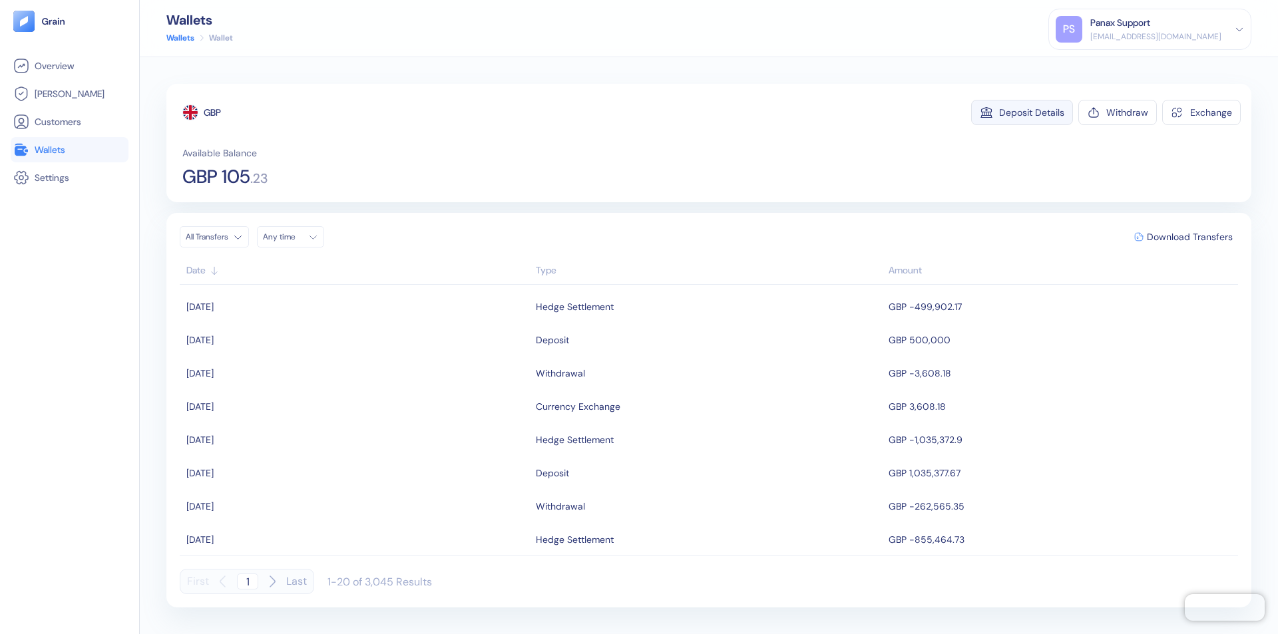
click at [1032, 113] on div "Deposit Details" at bounding box center [1031, 112] width 65 height 9
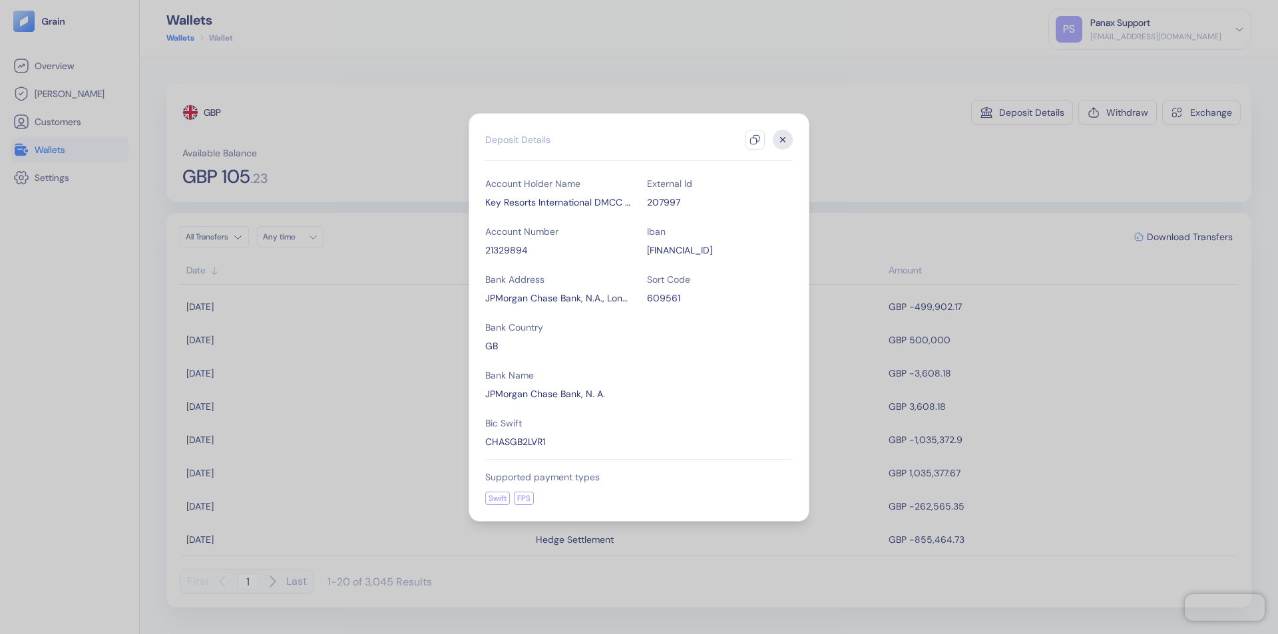
click at [755, 140] on icon "button" at bounding box center [755, 139] width 11 height 11
click at [783, 140] on icon "button" at bounding box center [783, 139] width 5 height 5
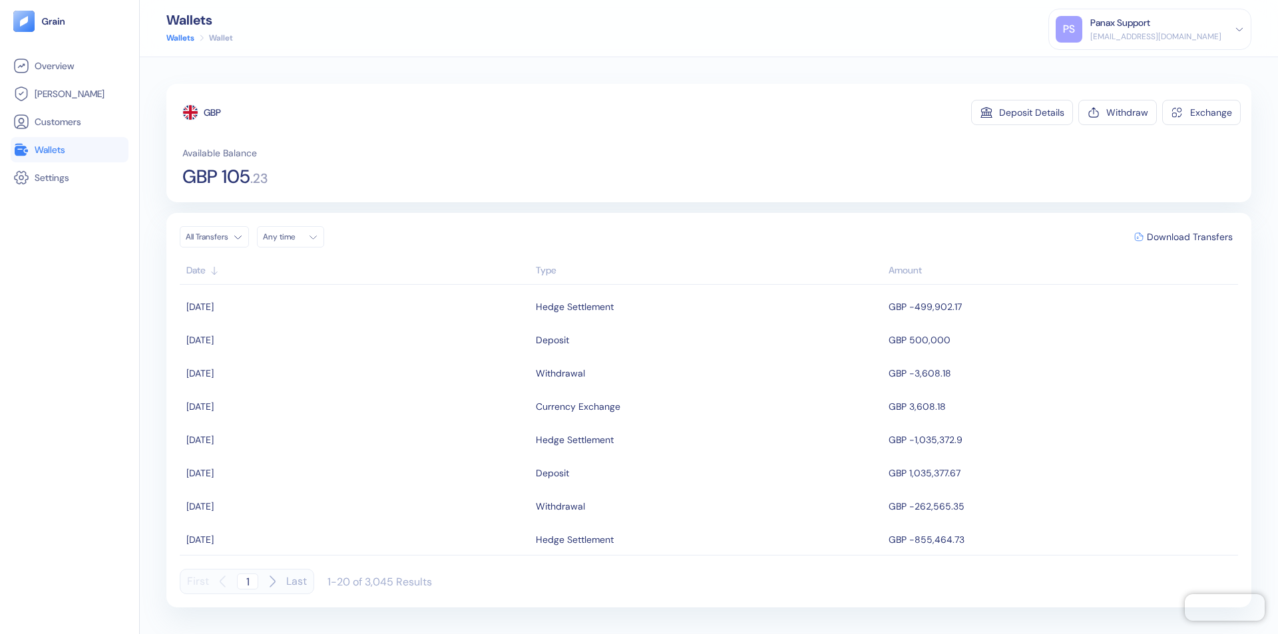
click at [294, 237] on div "Any time" at bounding box center [283, 237] width 40 height 11
click at [357, 343] on button "16" at bounding box center [357, 343] width 16 height 16
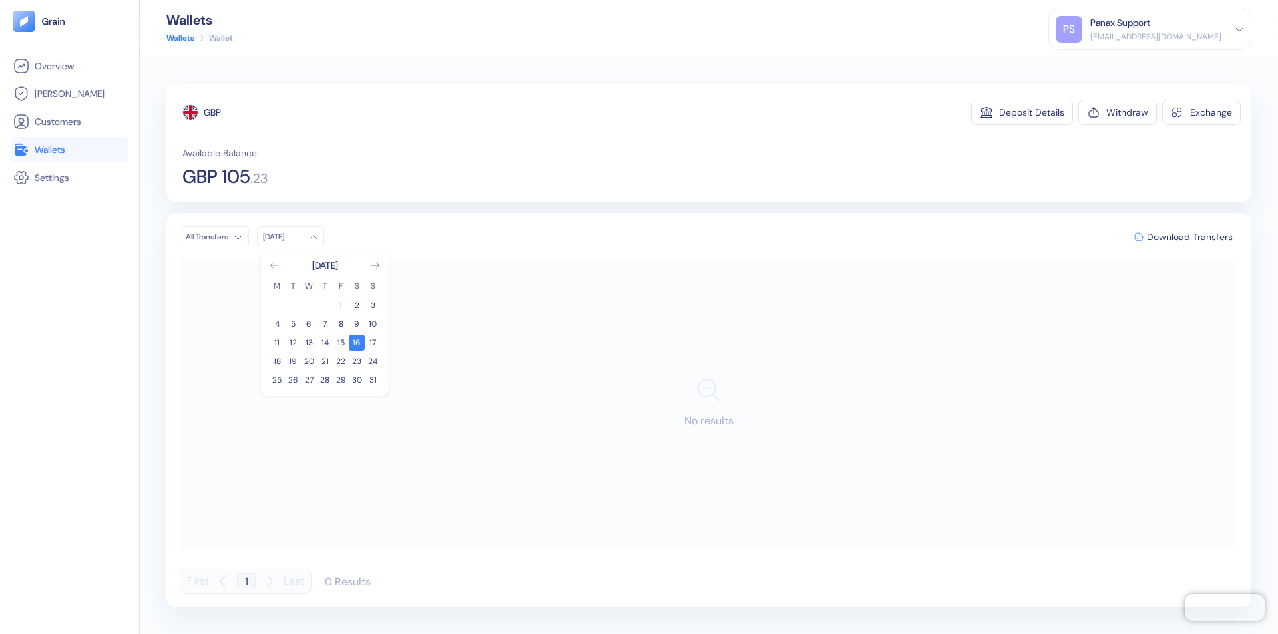
click at [274, 266] on icon "Go to previous month" at bounding box center [273, 265] width 7 height 5
click at [325, 343] on button "17" at bounding box center [325, 343] width 16 height 16
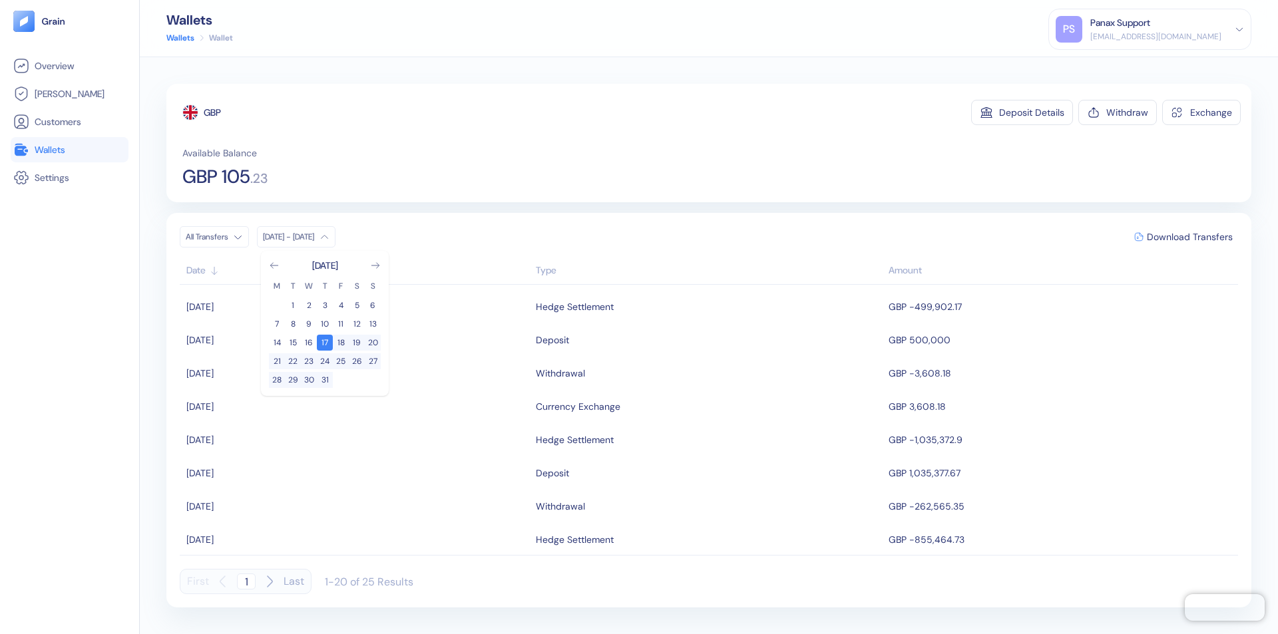
click at [213, 113] on div "GBP" at bounding box center [212, 112] width 17 height 13
click at [1190, 237] on span "Download Transfers" at bounding box center [1190, 236] width 86 height 9
click at [1150, 29] on div "Panax Support" at bounding box center [1120, 23] width 60 height 14
click at [1110, 66] on div "Sign Out" at bounding box center [1091, 66] width 37 height 14
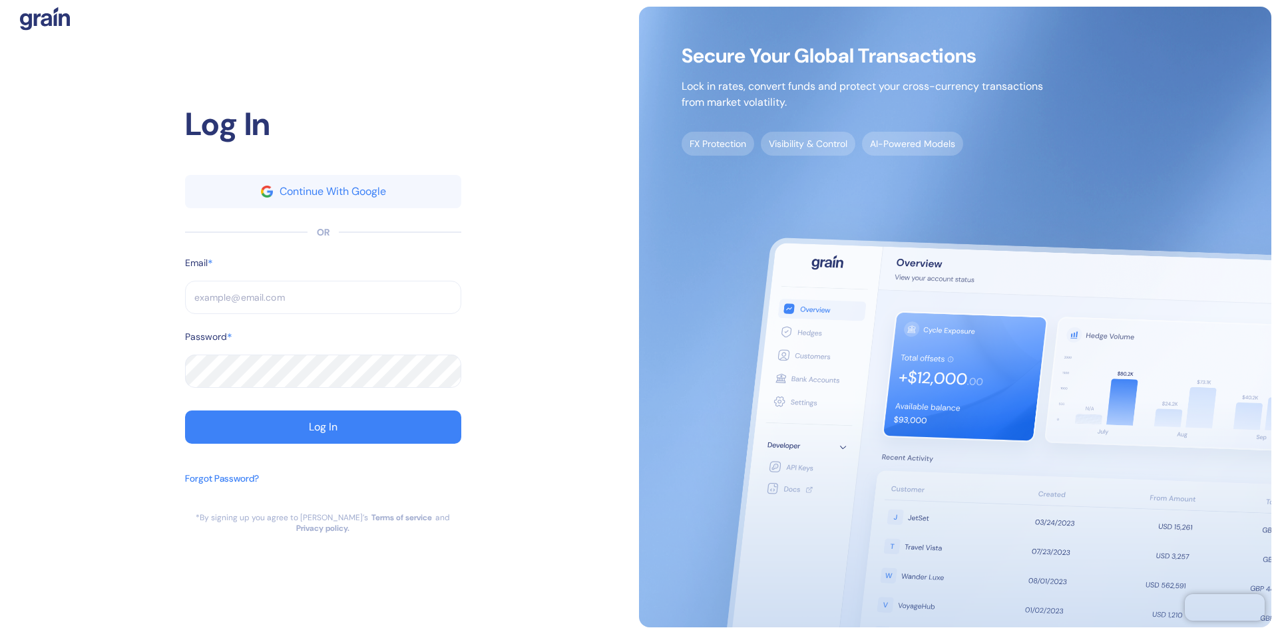
click at [323, 303] on input "text" at bounding box center [323, 297] width 276 height 33
type input "[EMAIL_ADDRESS][DOMAIN_NAME]"
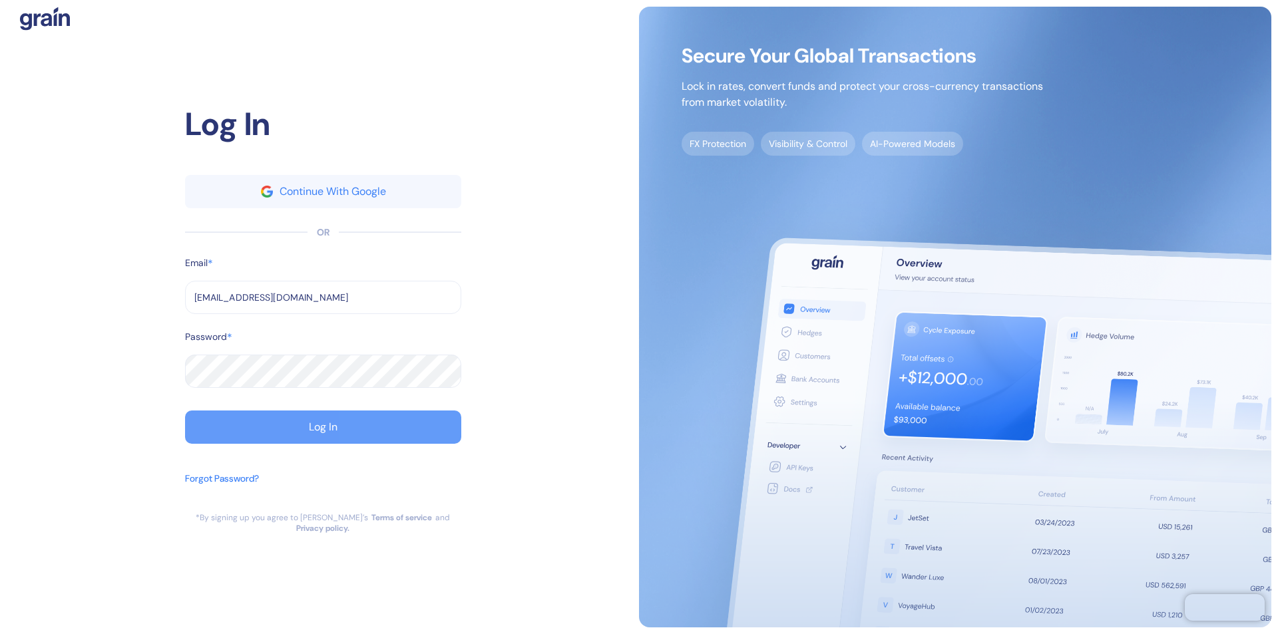
click at [323, 433] on div "Log In" at bounding box center [323, 427] width 29 height 11
